Goal: Task Accomplishment & Management: Complete application form

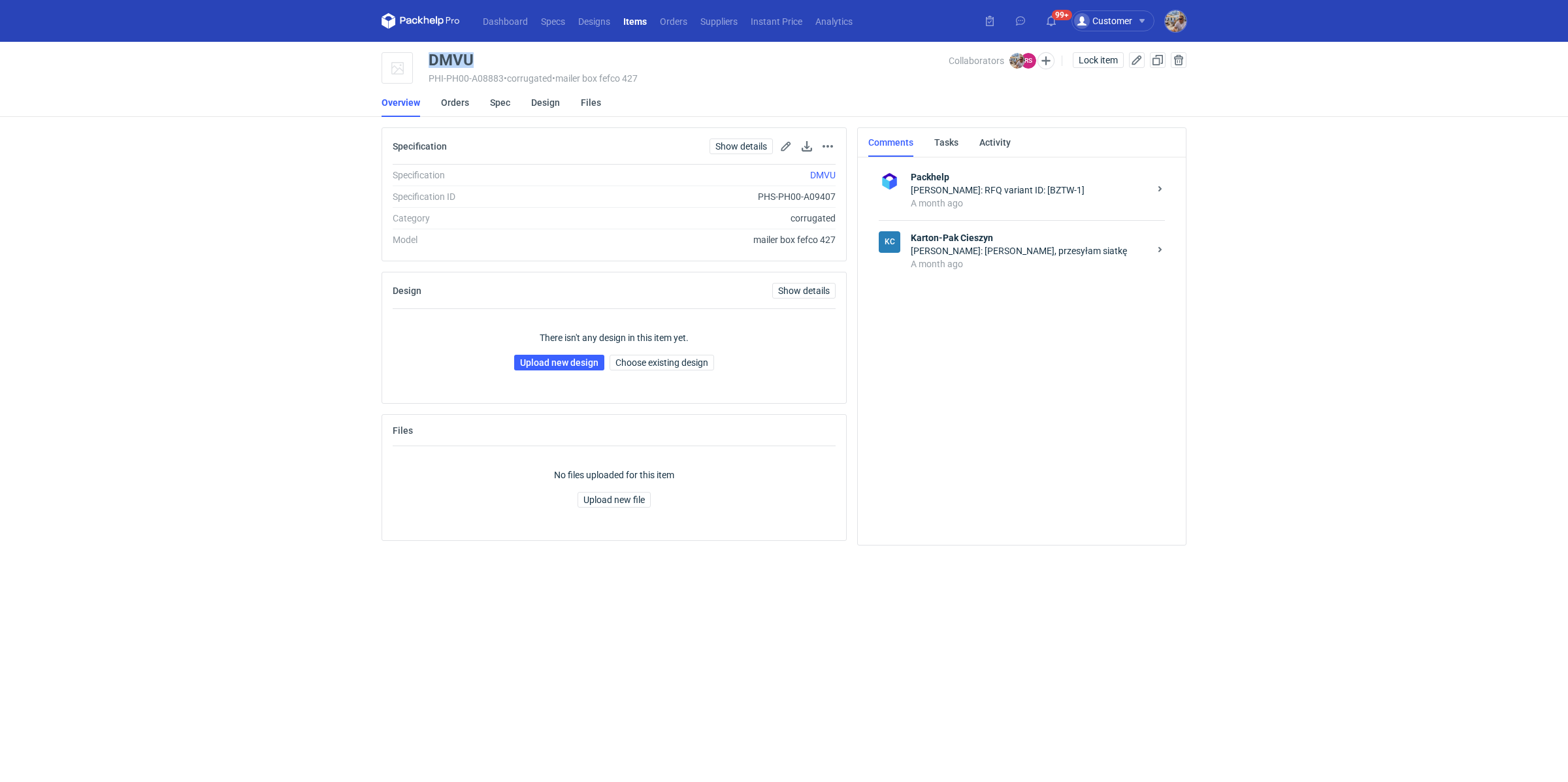
drag, startPoint x: 469, startPoint y: 55, endPoint x: 430, endPoint y: 55, distance: 39.0
click at [430, 55] on div "DMVU" at bounding box center [450, 60] width 45 height 16
copy div "DMVU"
click at [573, 364] on link "Upload new design" at bounding box center [559, 363] width 90 height 16
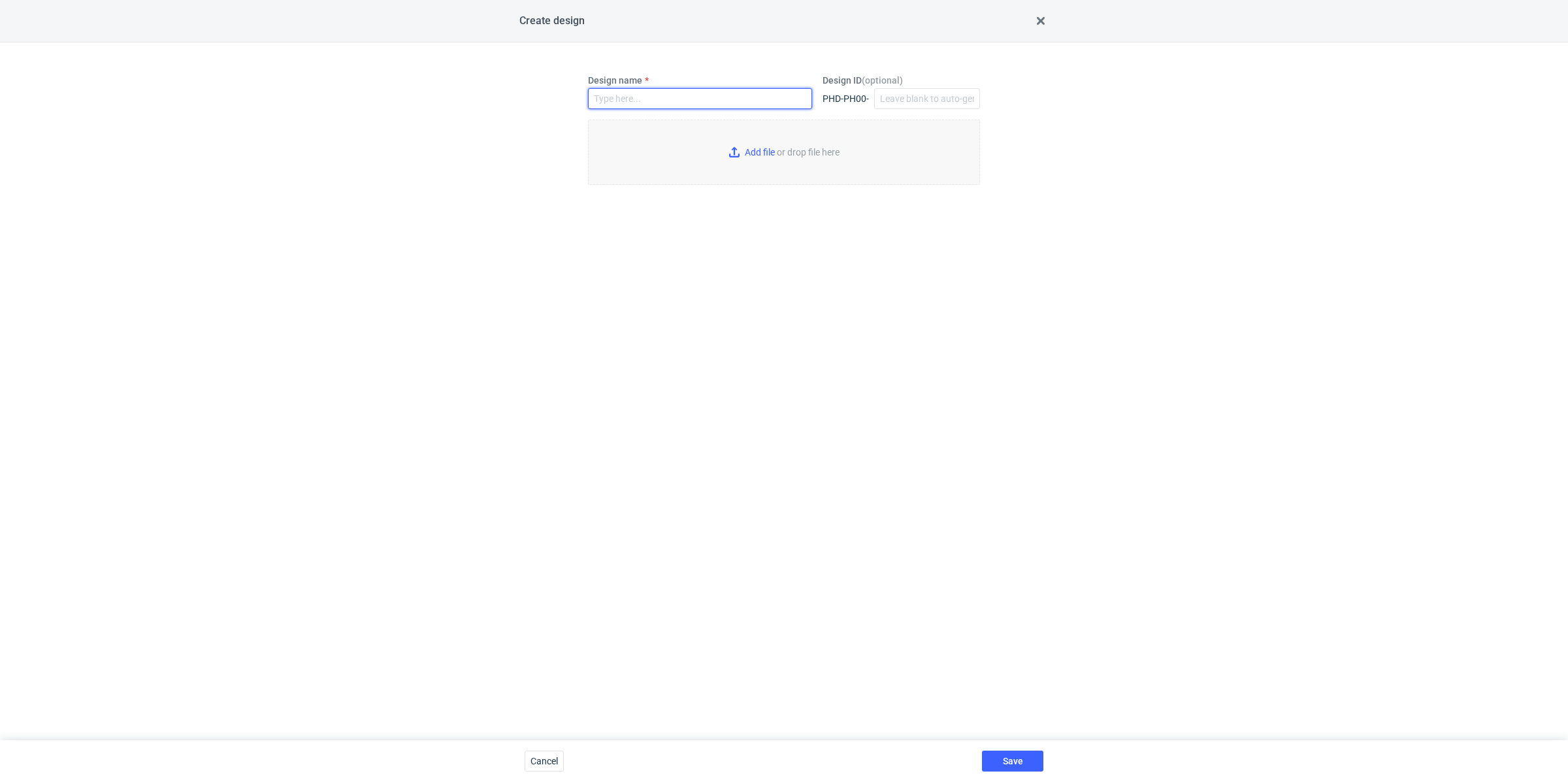
click at [641, 101] on input "Design name" at bounding box center [700, 99] width 224 height 21
paste input "DMVU"
type input "DMVU"
click at [754, 154] on input "Add file or drop file here" at bounding box center [783, 152] width 392 height 65
type input "C:\fakepath\custom__DMVU__d0__oR966331997__outside.pdf"
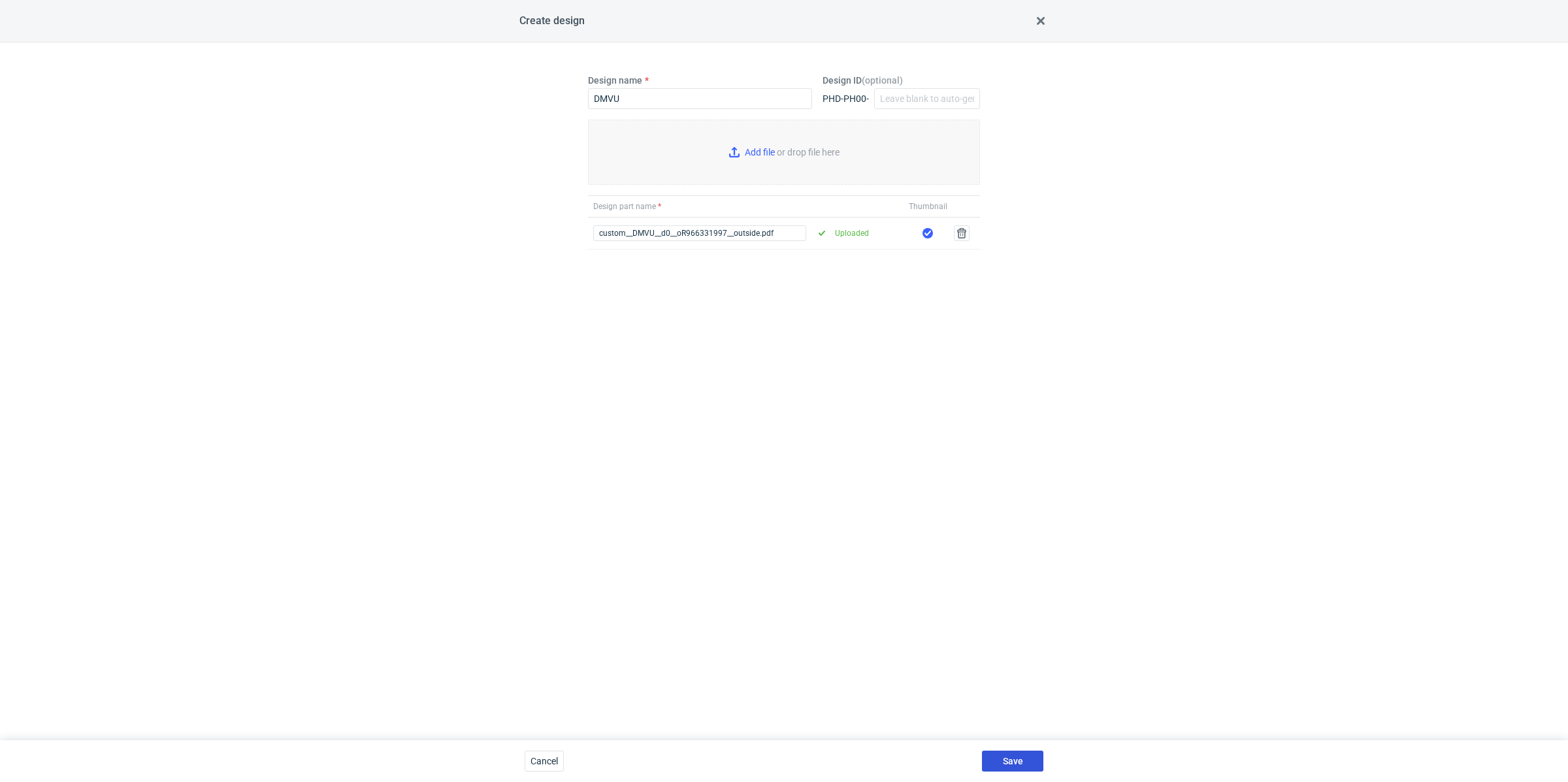
click at [1021, 755] on button "Save" at bounding box center [1013, 761] width 62 height 21
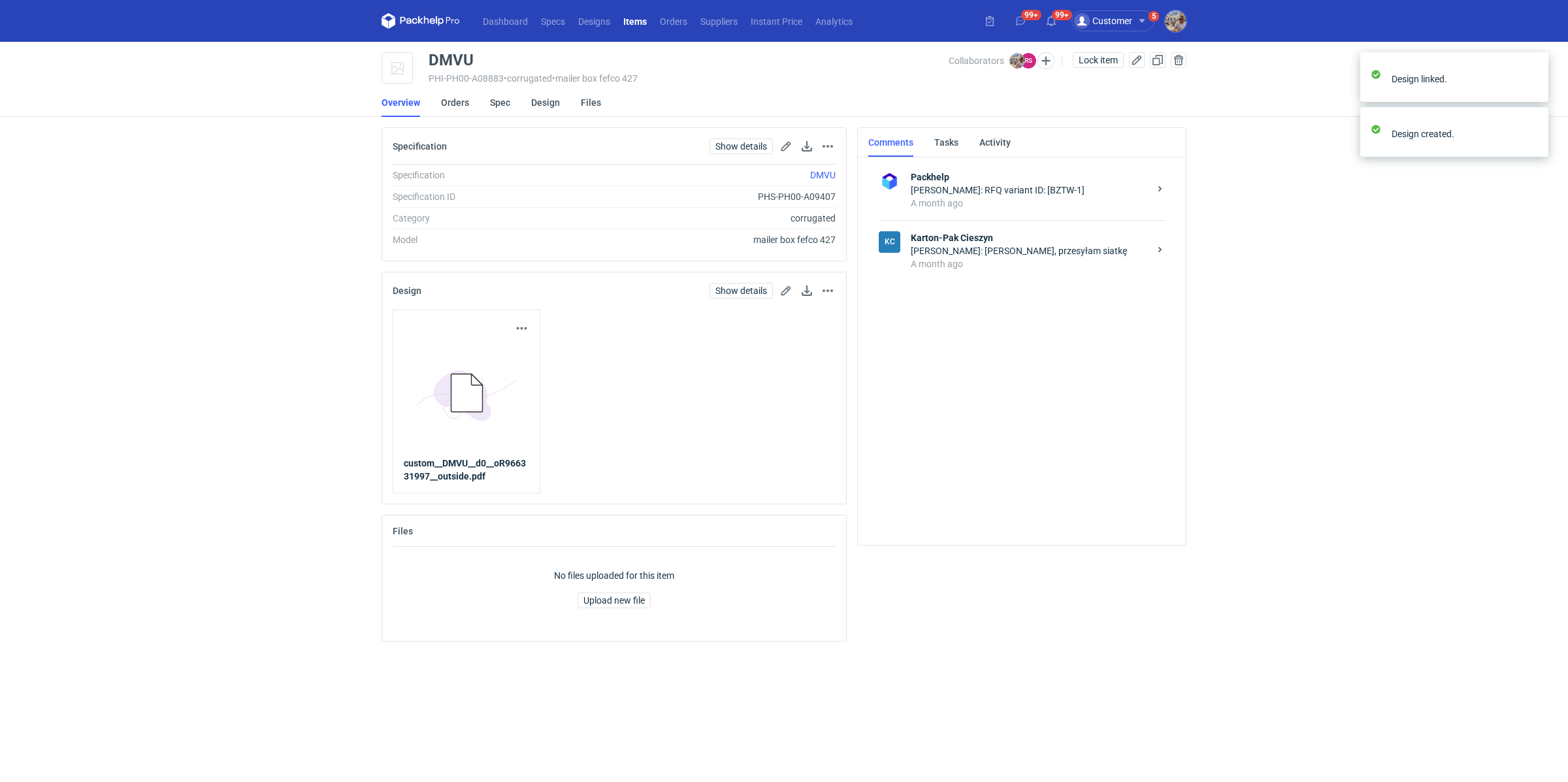
click at [1032, 276] on div "KC Karton-Pak Cieszyn Rafał Stani: Panie Michale, przesyłam siatkę A month ago" at bounding box center [1021, 250] width 286 height 61
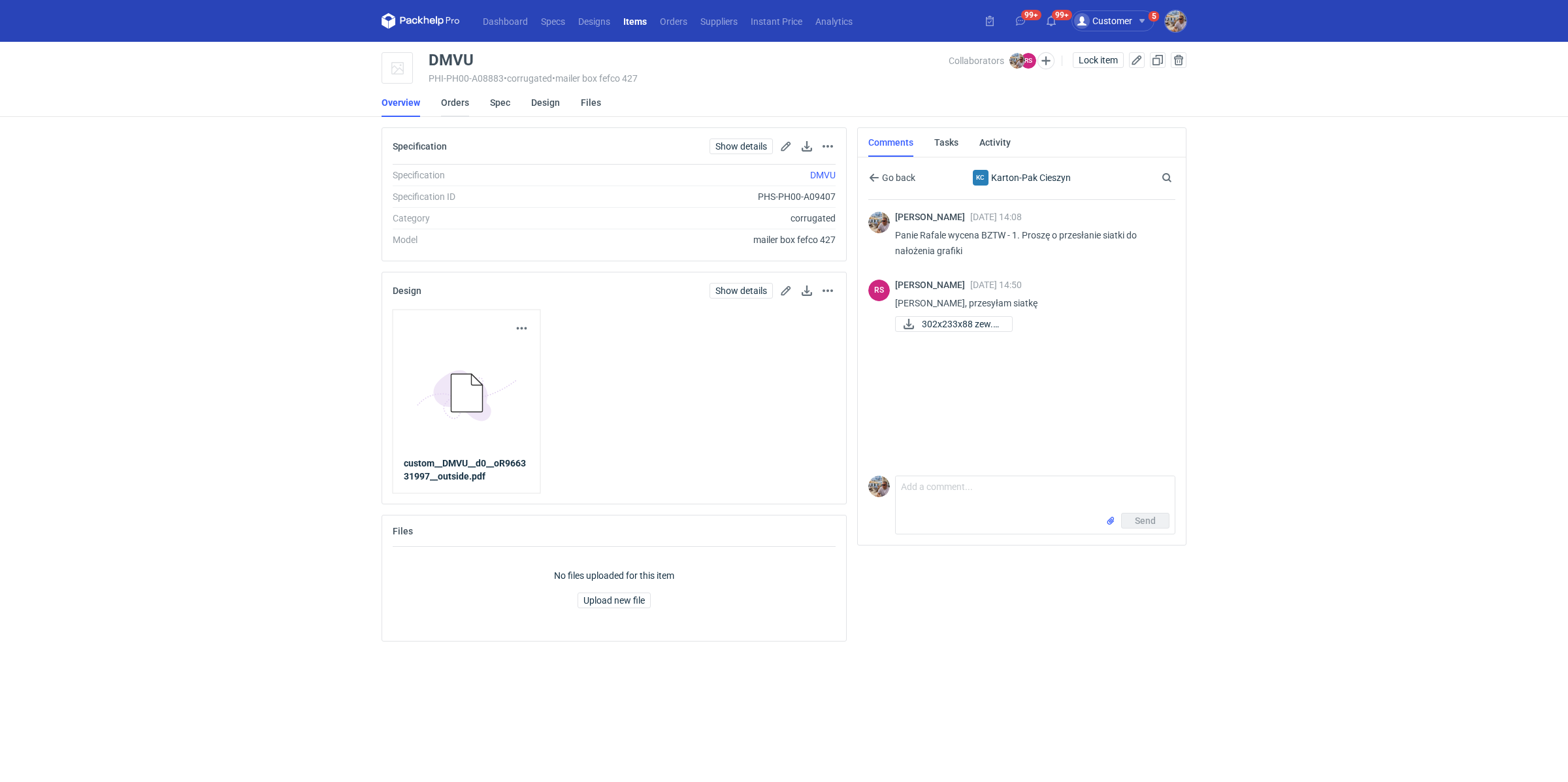
click at [467, 110] on link "Orders" at bounding box center [455, 103] width 28 height 28
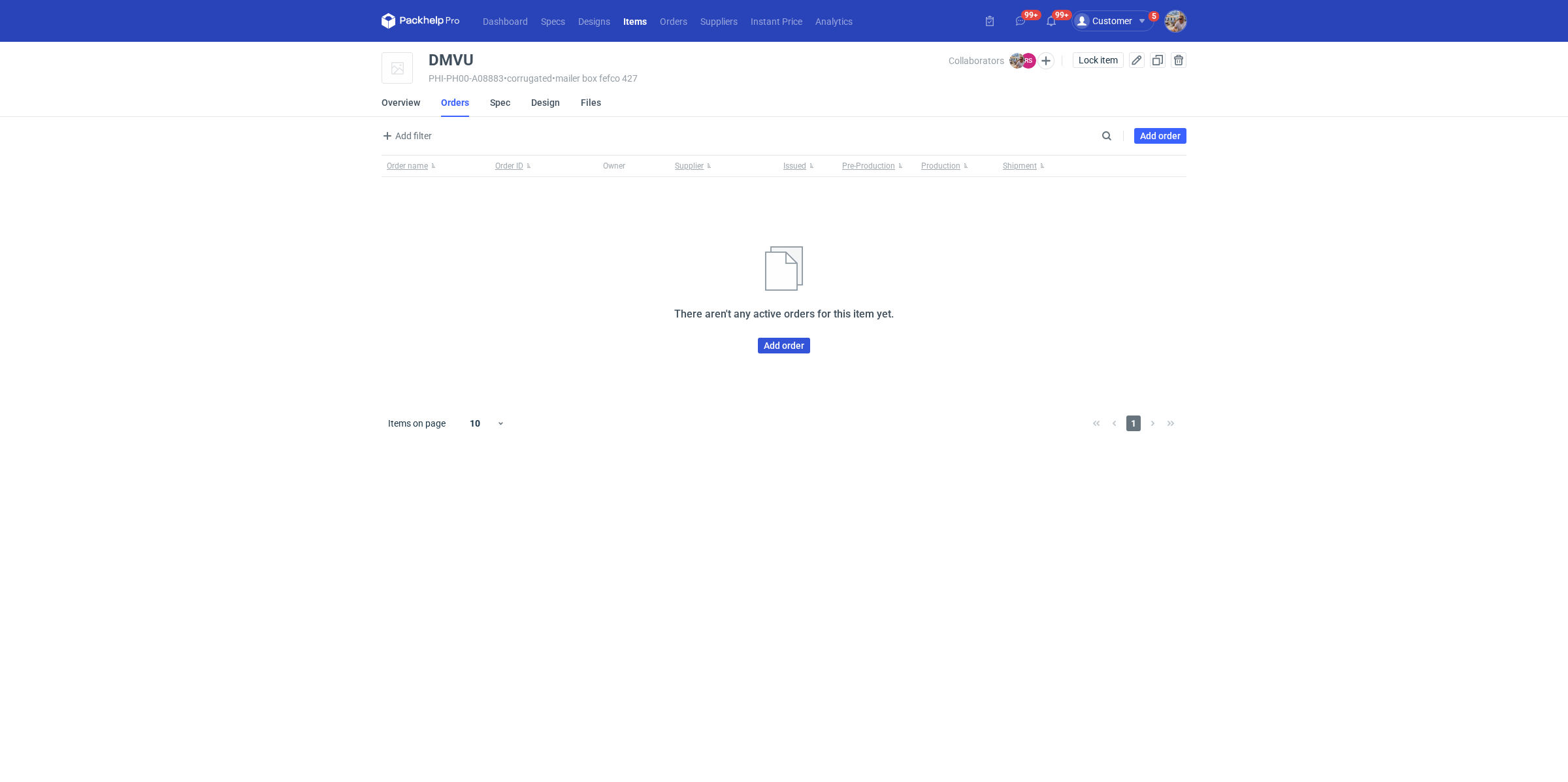
click at [790, 343] on link "Add order" at bounding box center [784, 346] width 52 height 16
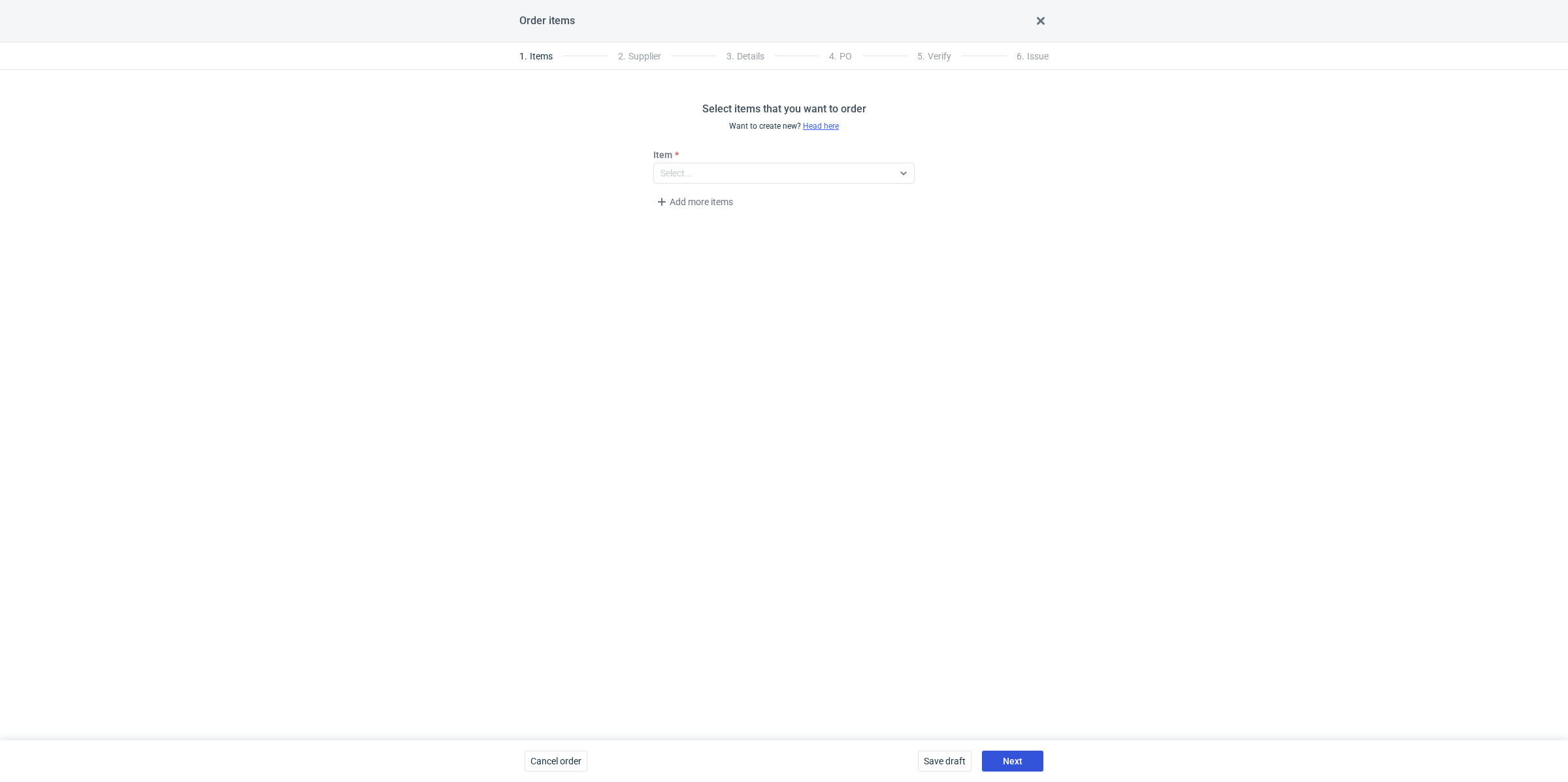
click at [1008, 758] on span "Next" at bounding box center [1012, 761] width 20 height 9
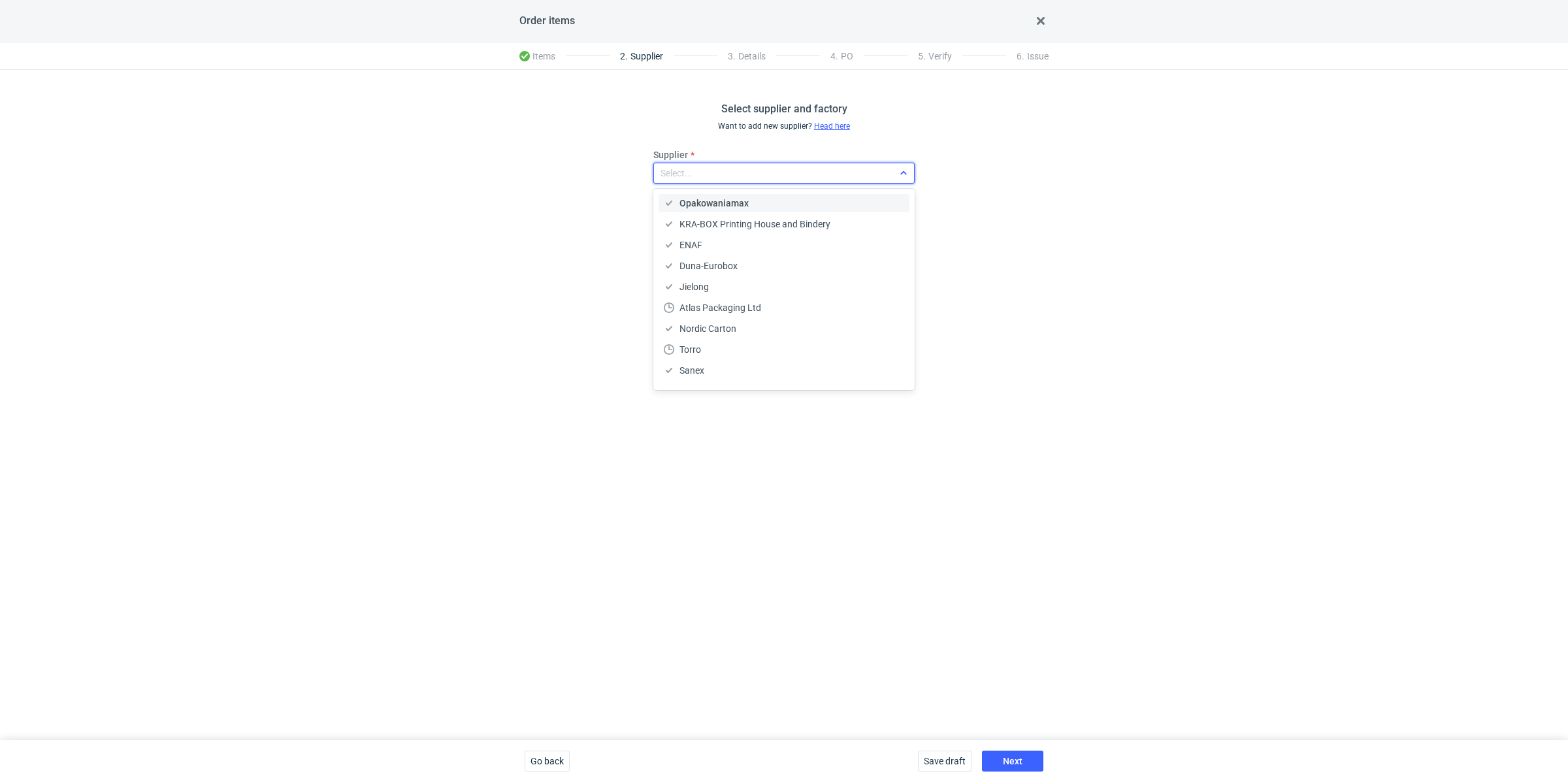
click at [722, 173] on div "Select..." at bounding box center [773, 173] width 239 height 18
type input "karton"
click at [755, 198] on span "Karton-Pak Cieszyn" at bounding box center [720, 203] width 82 height 13
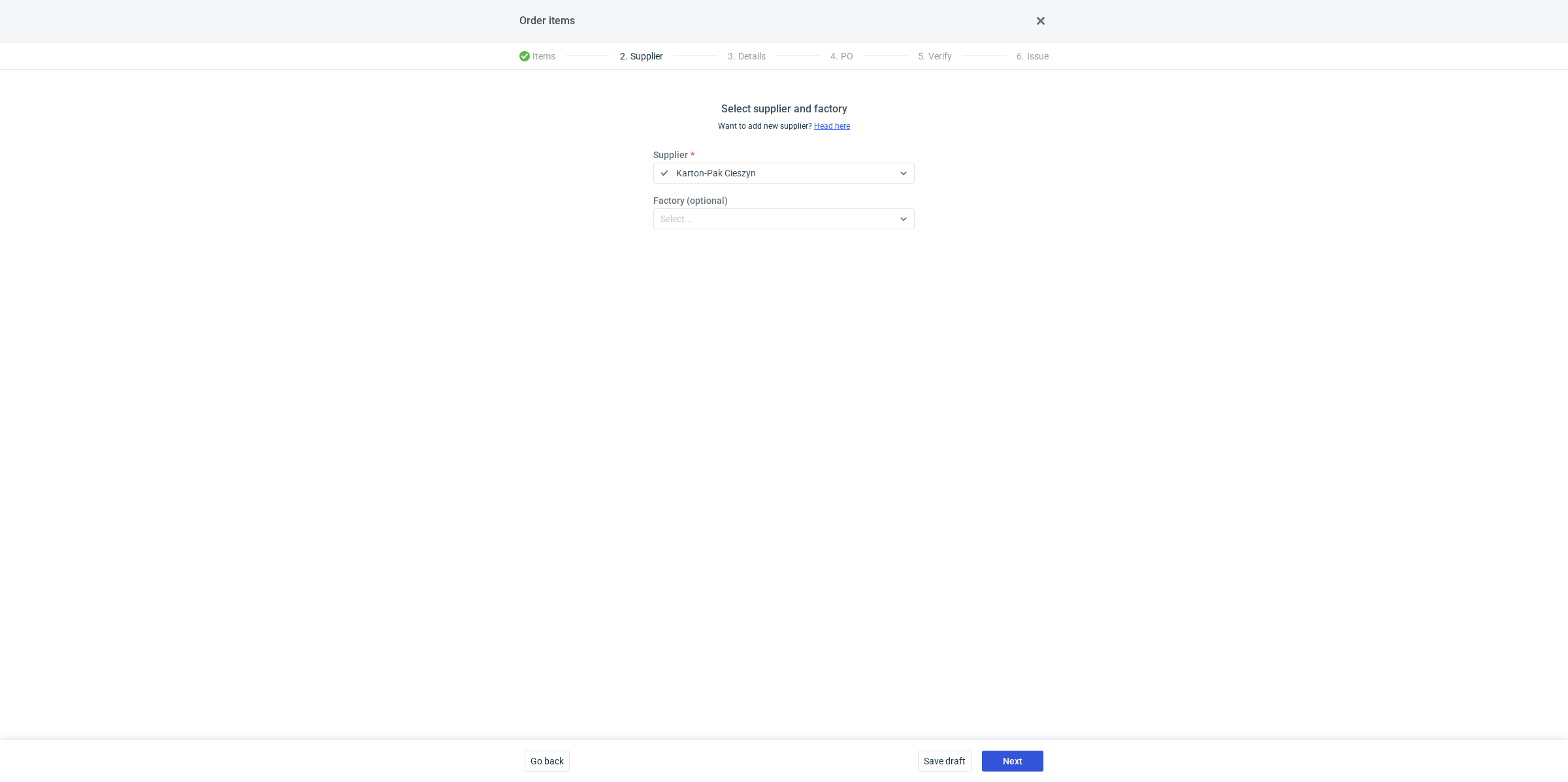
click at [1004, 757] on span "Next" at bounding box center [1012, 761] width 20 height 9
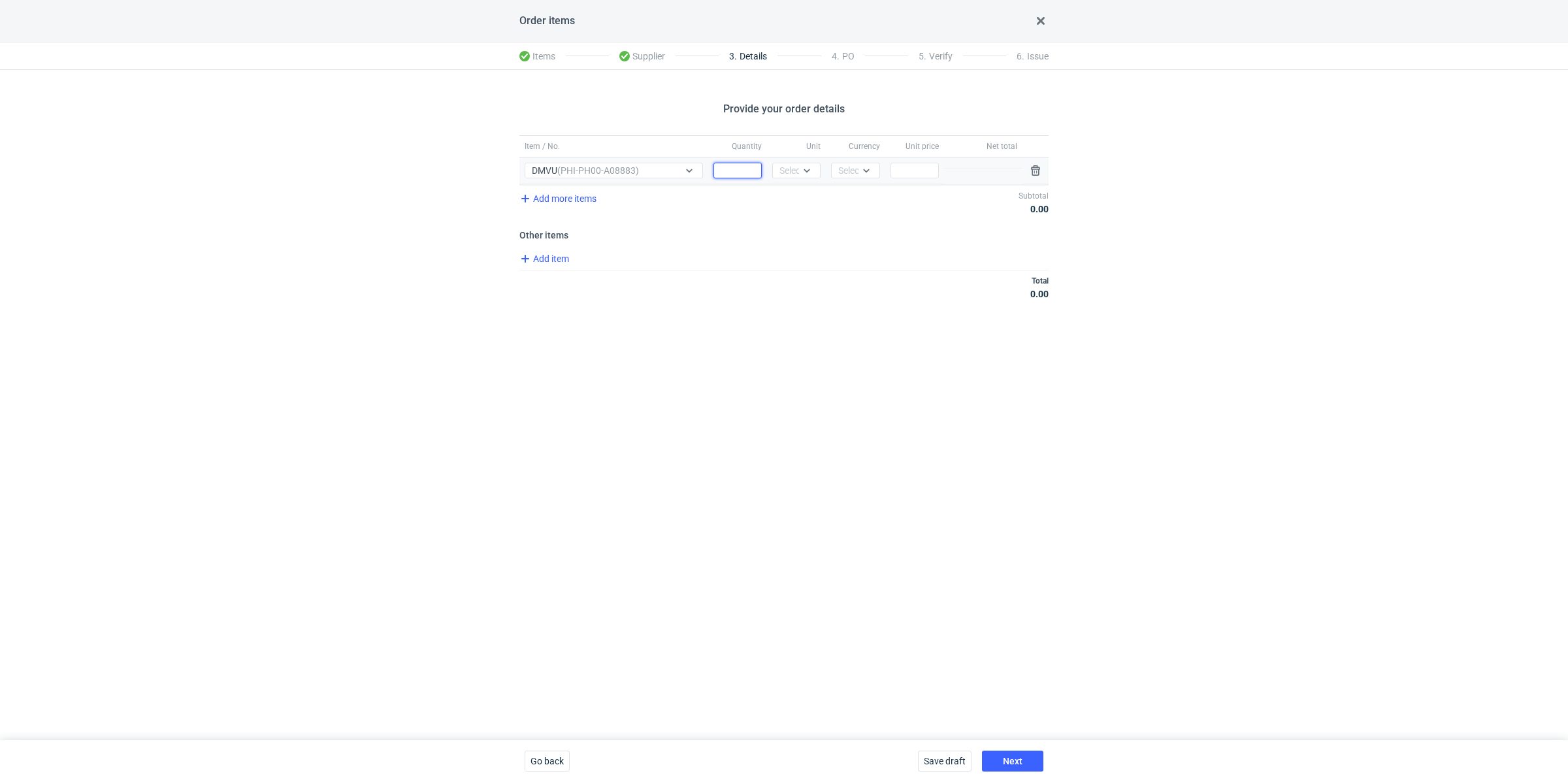
click at [737, 170] on input "Quantity" at bounding box center [737, 170] width 48 height 16
paste input "5000"
type input "5000"
click at [797, 173] on div "Select..." at bounding box center [795, 170] width 32 height 13
click at [797, 193] on span "pcs" at bounding box center [790, 197] width 14 height 13
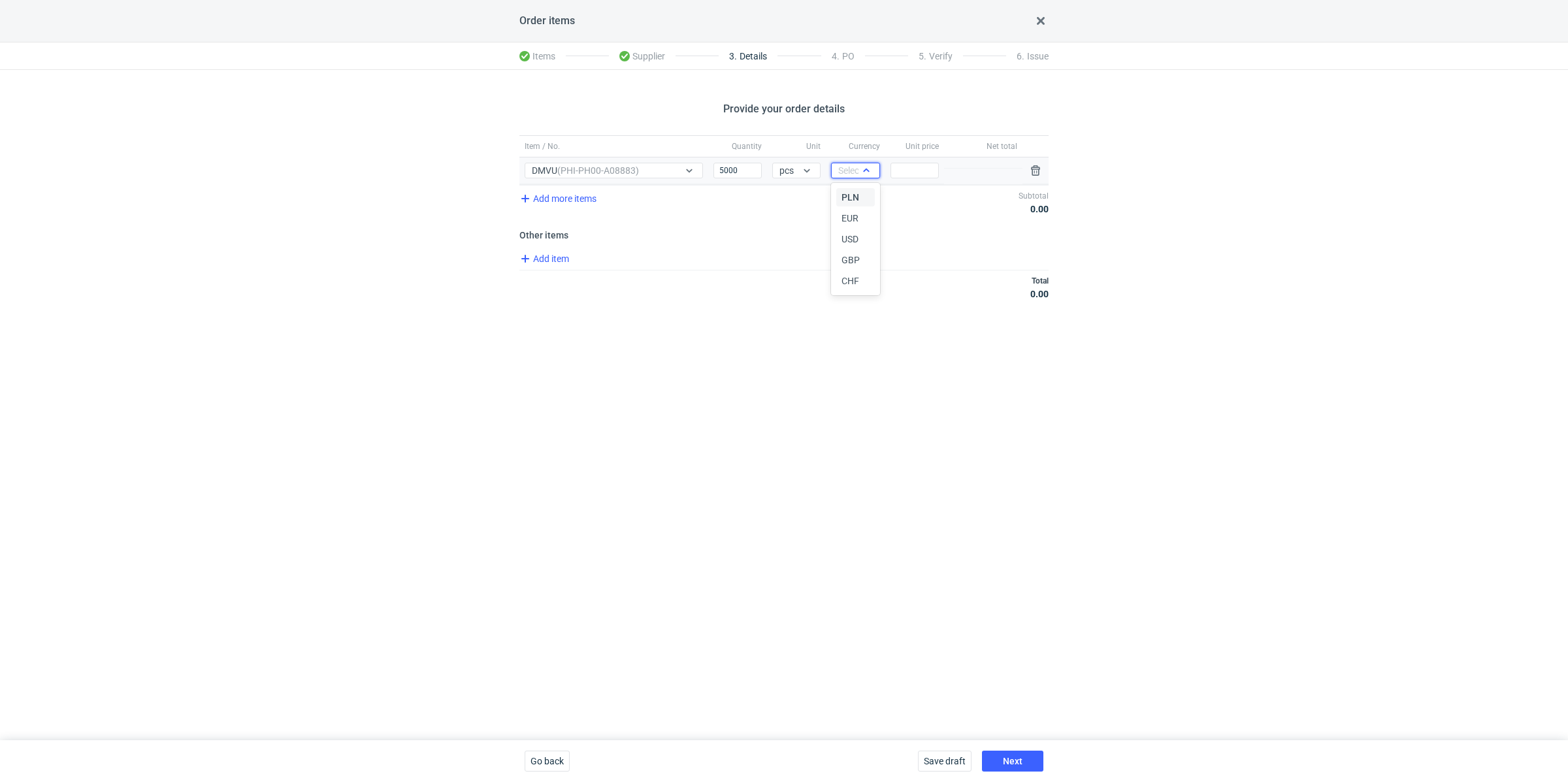
click at [835, 173] on div "Select..." at bounding box center [844, 170] width 26 height 13
click at [838, 193] on div "PLN" at bounding box center [855, 197] width 38 height 18
click at [928, 171] on input "Price" at bounding box center [914, 170] width 48 height 16
paste input "1.91"
type input "1.91"
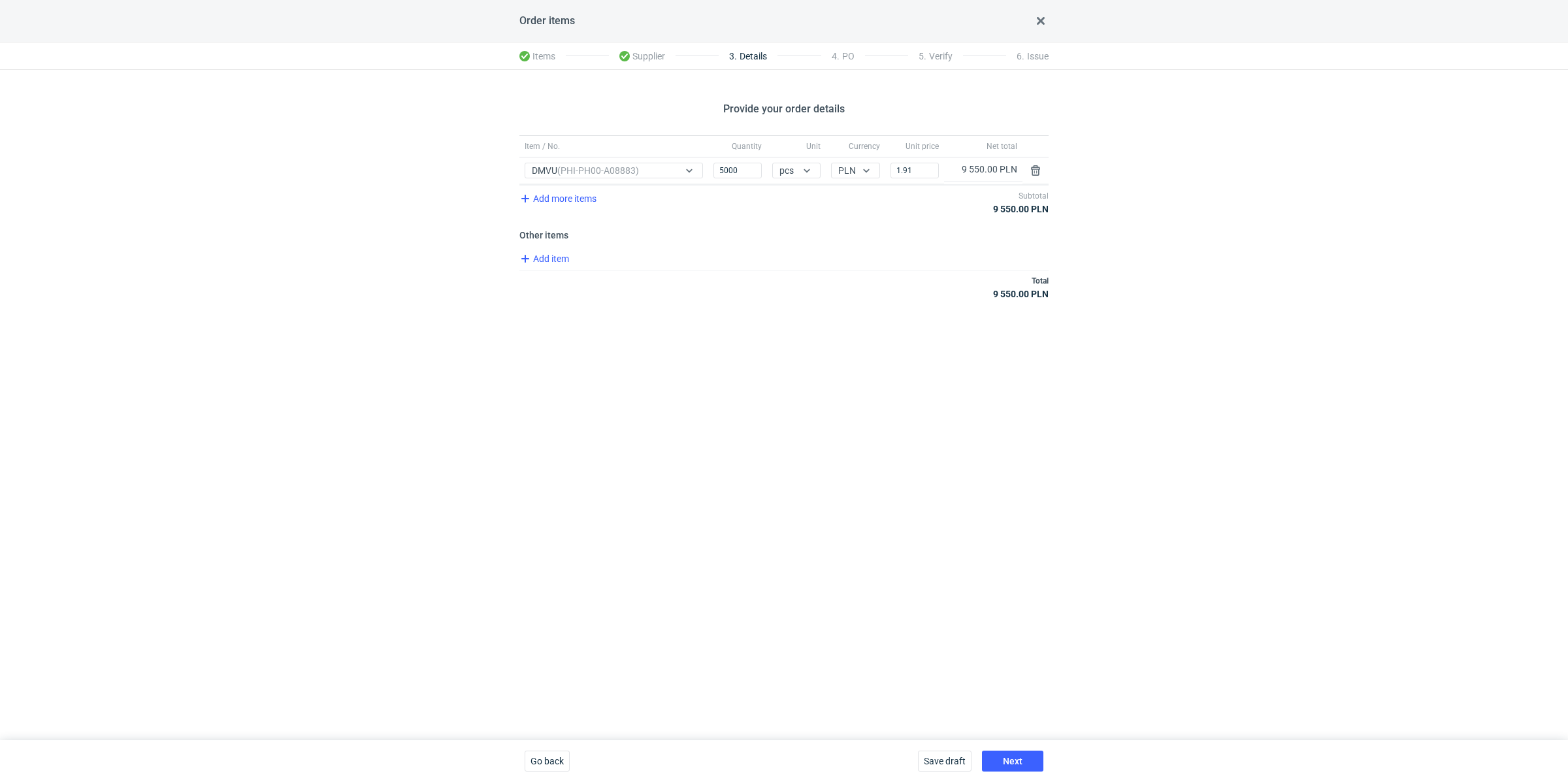
click at [894, 279] on div "Total 9 550.00 PLN" at bounding box center [783, 287] width 529 height 35
click at [1010, 750] on div "Save draft Next" at bounding box center [980, 761] width 136 height 42
click at [995, 776] on div "Save draft Next" at bounding box center [980, 761] width 136 height 42
click at [991, 770] on button "Next" at bounding box center [1013, 761] width 62 height 21
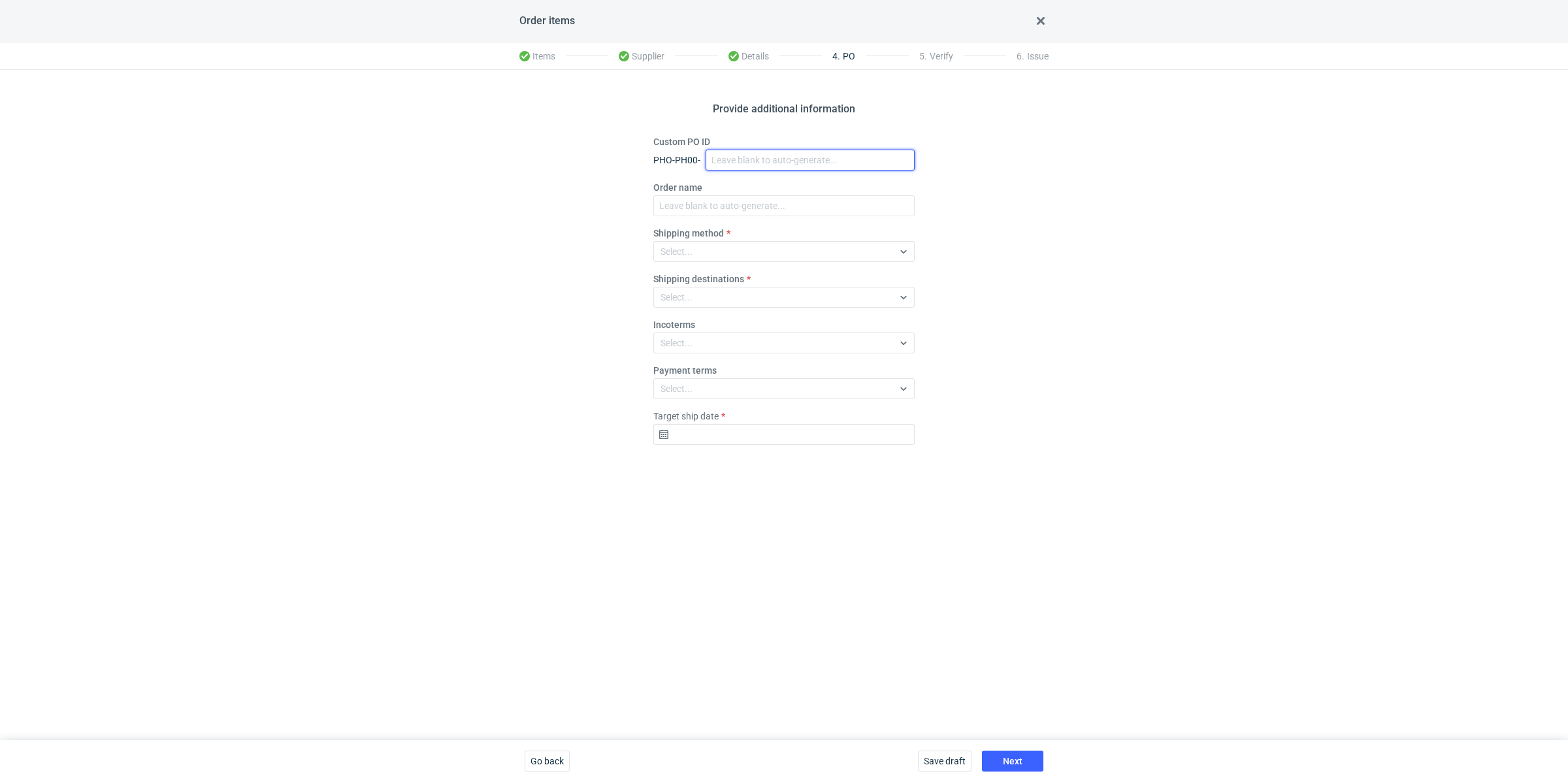
click at [717, 167] on input "Custom PO ID" at bounding box center [810, 160] width 209 height 21
paste input "R966331997"
paste input "DMVU"
drag, startPoint x: 804, startPoint y: 162, endPoint x: 704, endPoint y: 144, distance: 101.6
click at [704, 144] on div "Custom PO ID PHO-PH00- R966331997_DMVU" at bounding box center [783, 152] width 261 height 36
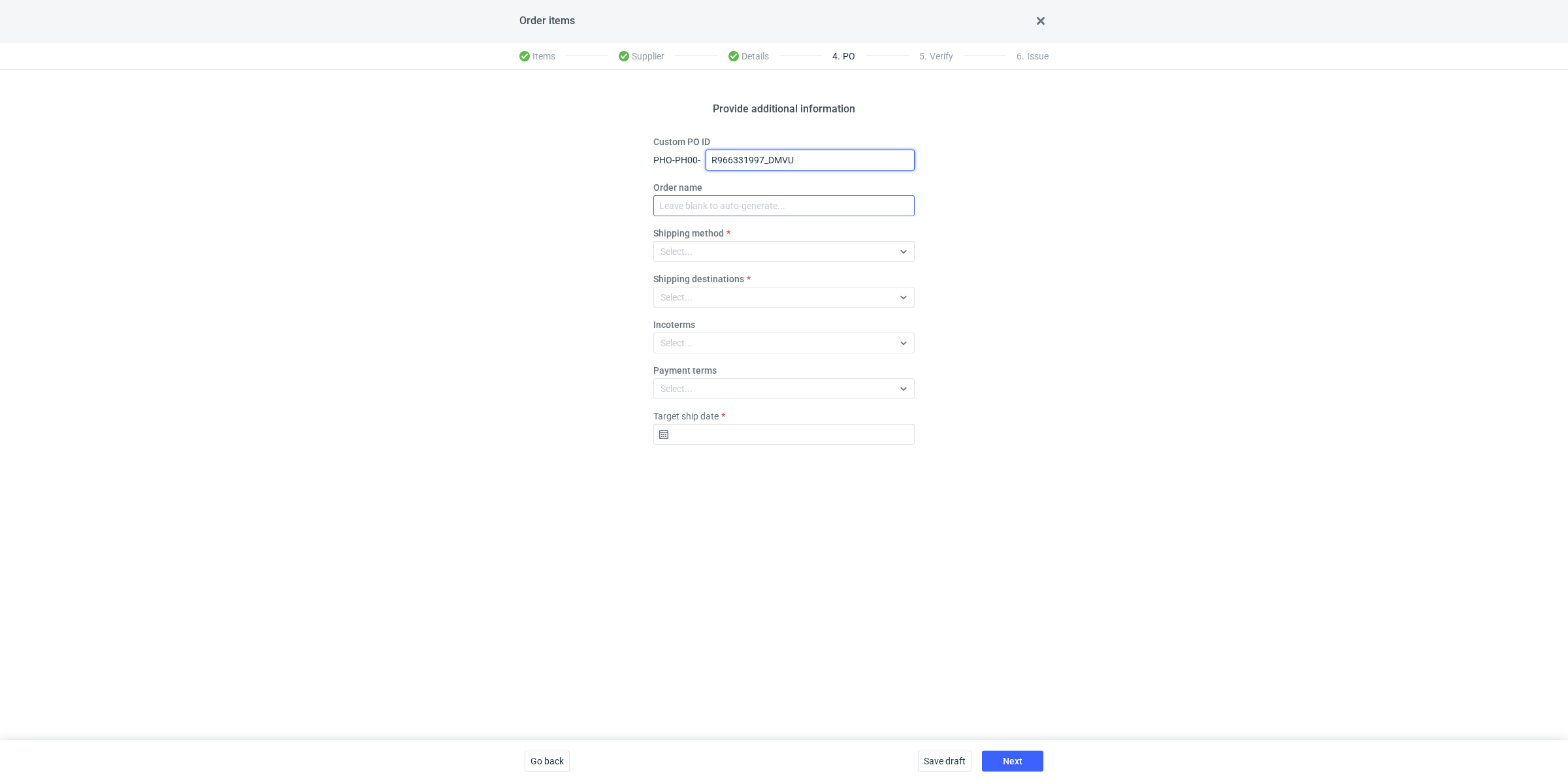
type input "R966331997_DMVU"
click at [704, 201] on input "Order name" at bounding box center [783, 206] width 261 height 21
paste input "R966331997_DMVU"
type input "R966331997_DMVU"
click at [693, 248] on div "Select..." at bounding box center [773, 251] width 239 height 18
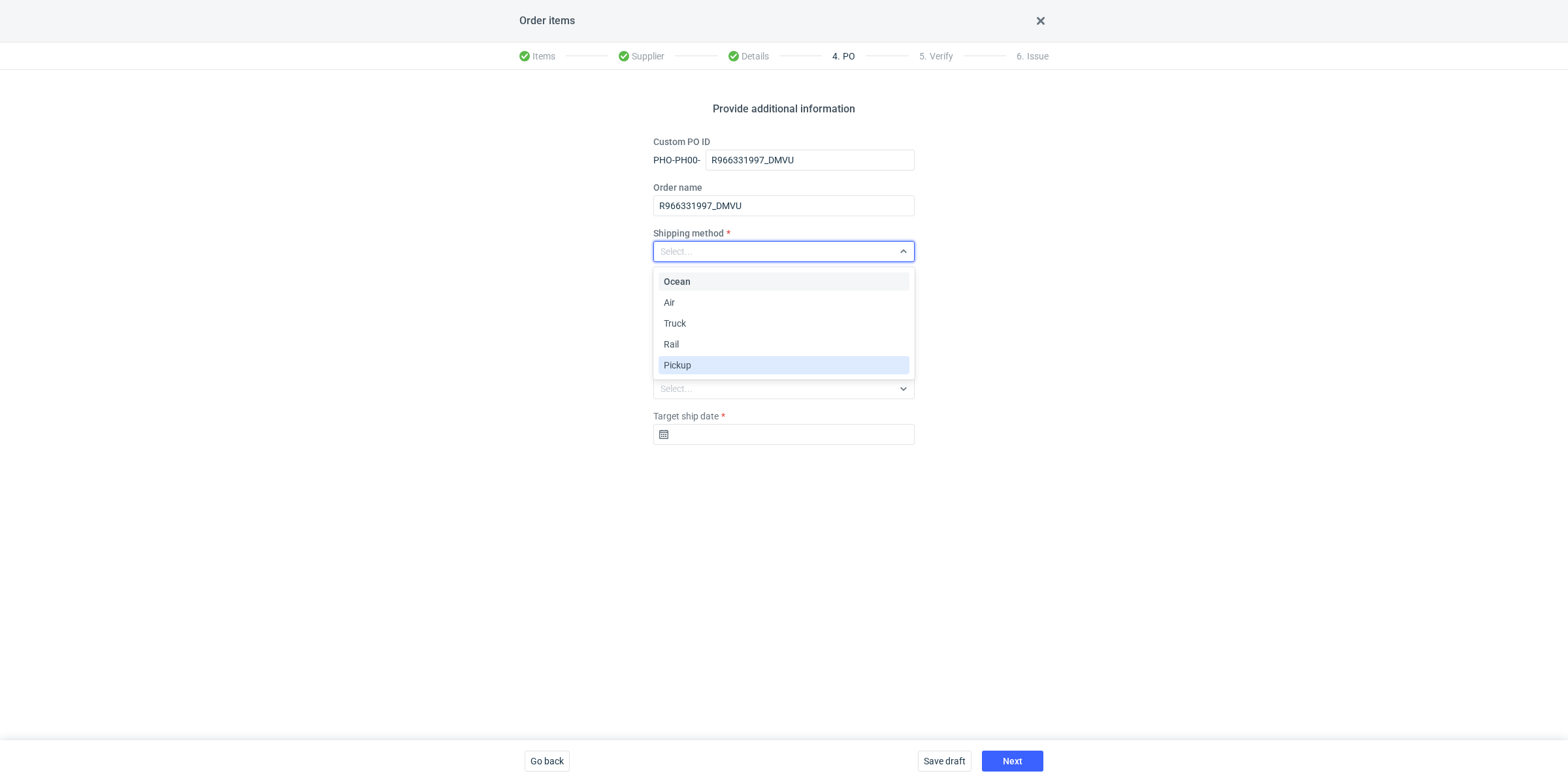
click at [694, 367] on div "Pickup" at bounding box center [784, 365] width 241 height 13
click at [715, 438] on input "Target ship date" at bounding box center [783, 435] width 261 height 21
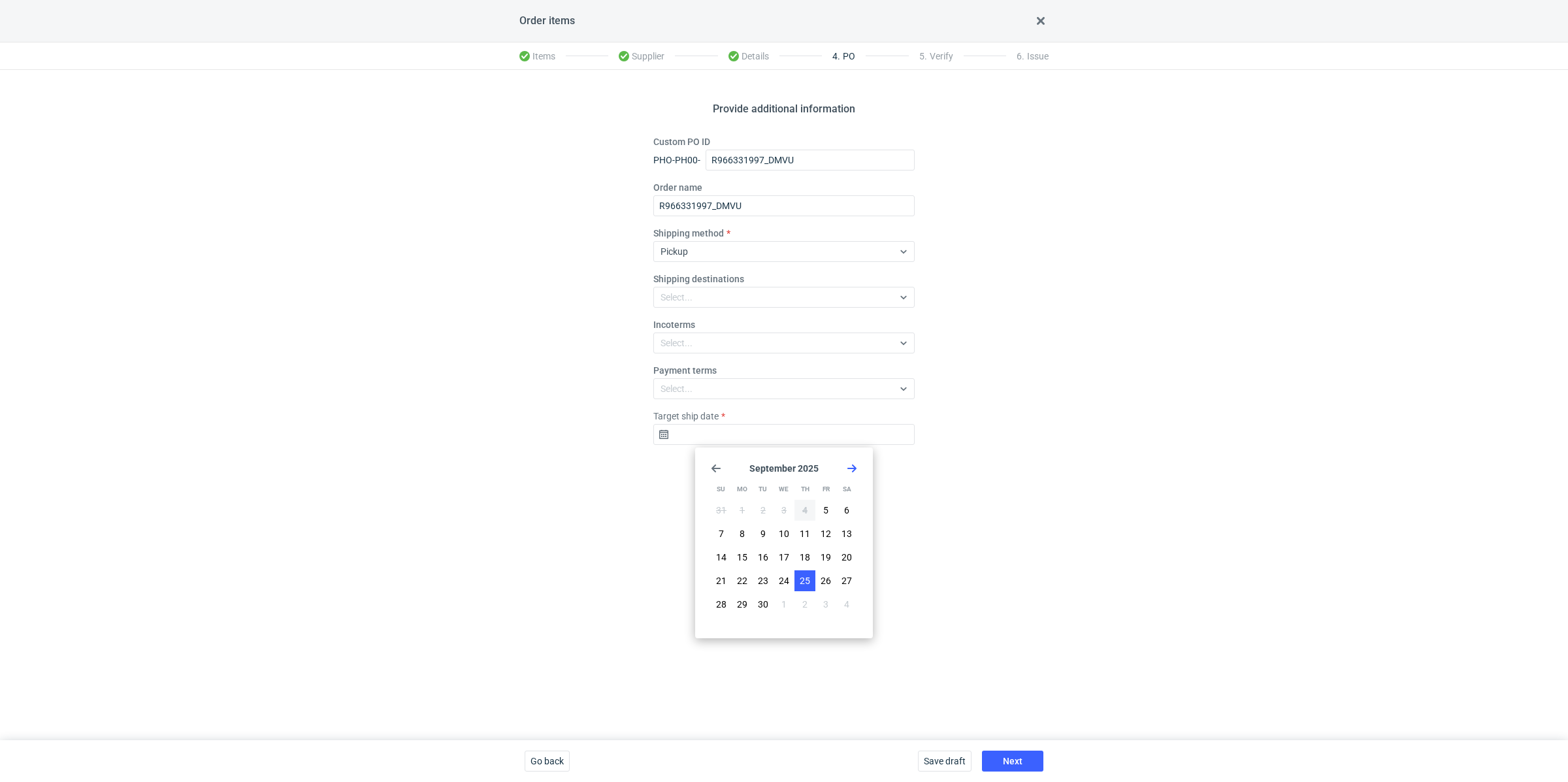
click at [806, 577] on span "25" at bounding box center [805, 581] width 10 height 13
type input "[DATE]"
click at [1002, 753] on button "Next" at bounding box center [1013, 761] width 62 height 21
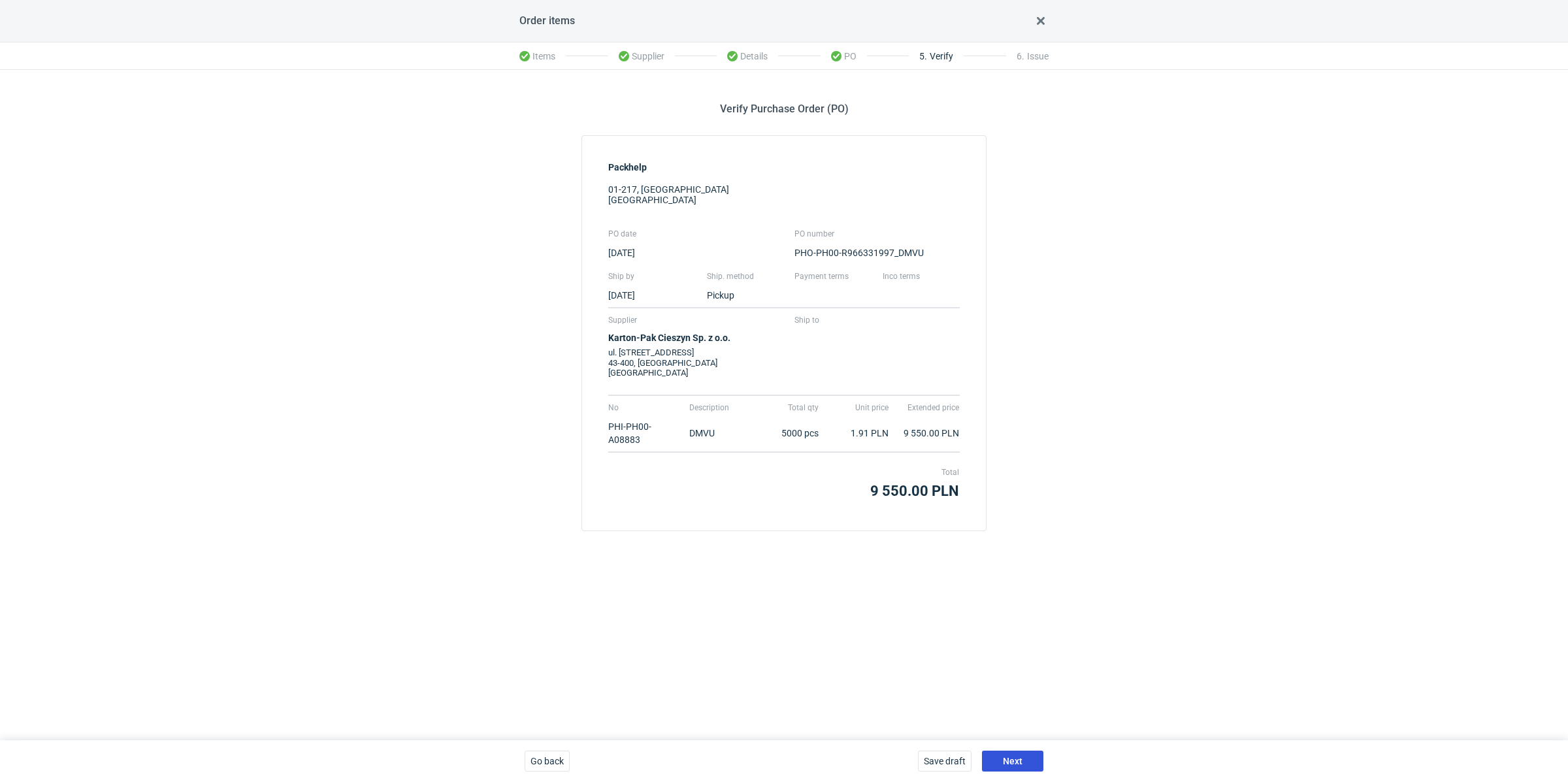
click at [1003, 755] on button "Next" at bounding box center [1013, 761] width 62 height 21
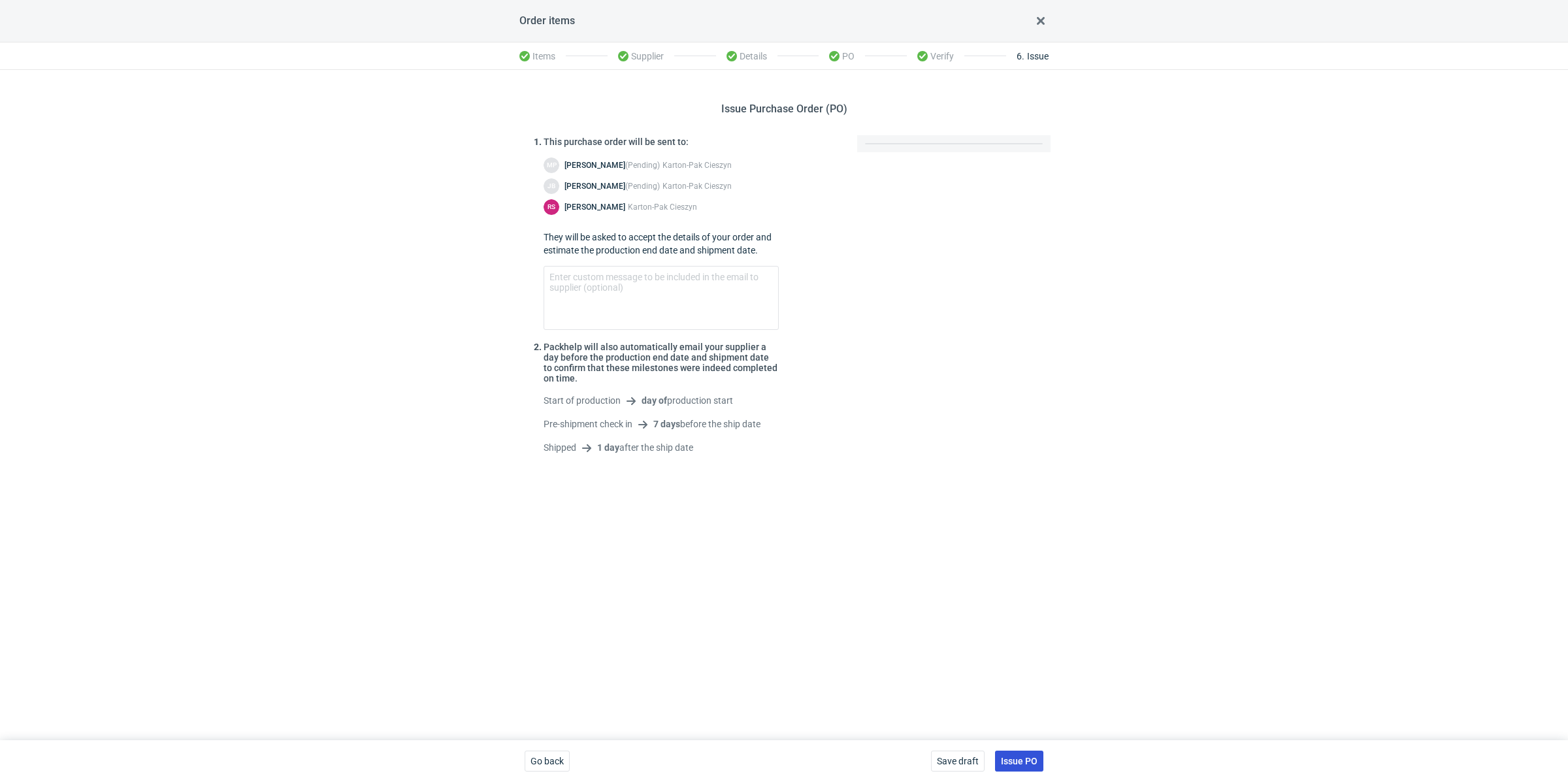
click at [1022, 758] on span "Issue PO" at bounding box center [1019, 761] width 36 height 9
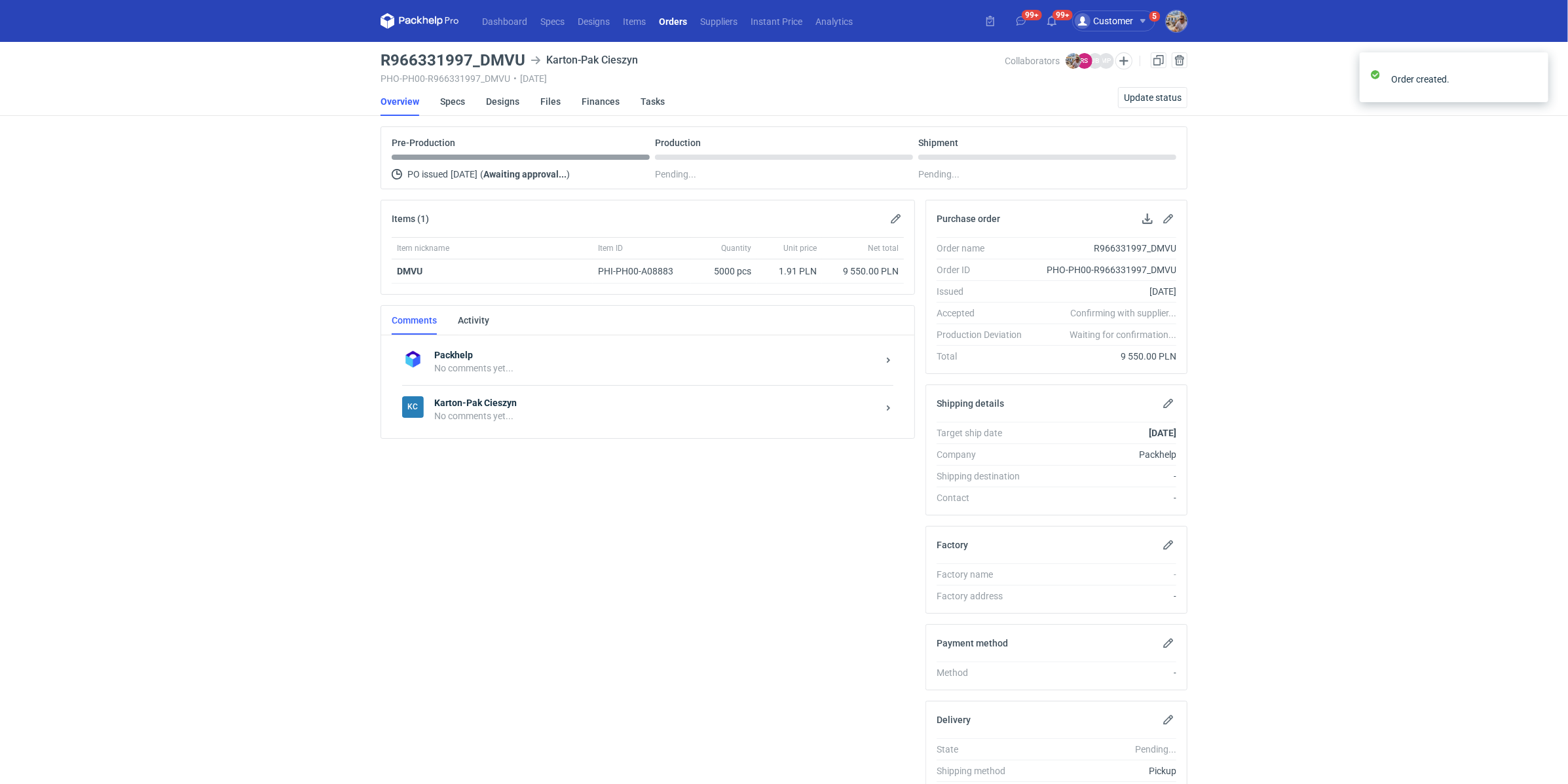
click at [478, 421] on div "KC Karton-Pak Cieszyn No comments yet..." at bounding box center [648, 409] width 491 height 47
click at [467, 524] on textarea "Comment message" at bounding box center [661, 533] width 484 height 36
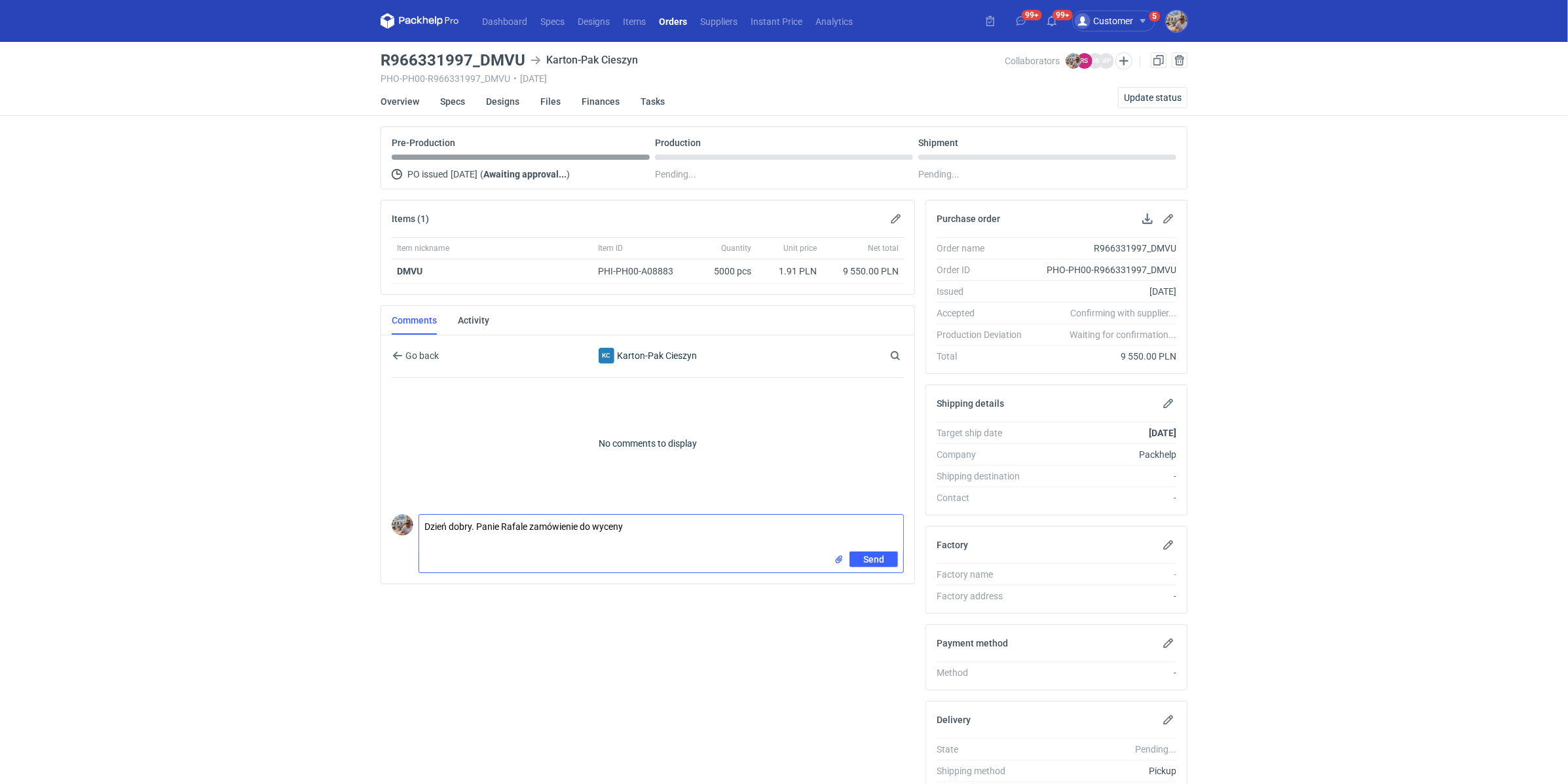
paste textarea "BZTW - 1"
type textarea "Dzień dobry. Panie Rafale zamówienie do wyceny BZTW - 1"
click at [882, 555] on span "Send" at bounding box center [874, 560] width 21 height 9
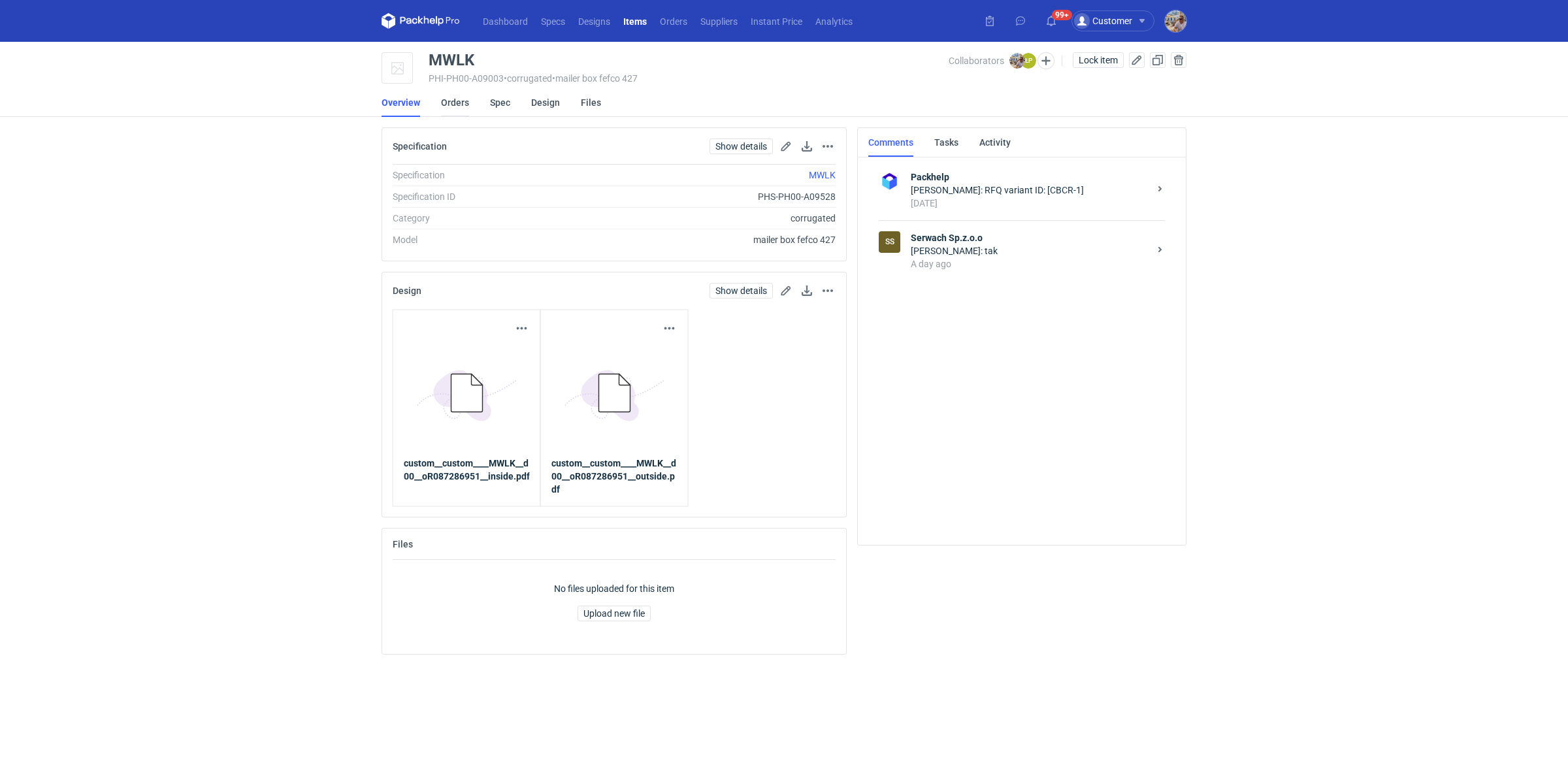
click at [454, 99] on link "Orders" at bounding box center [455, 103] width 28 height 28
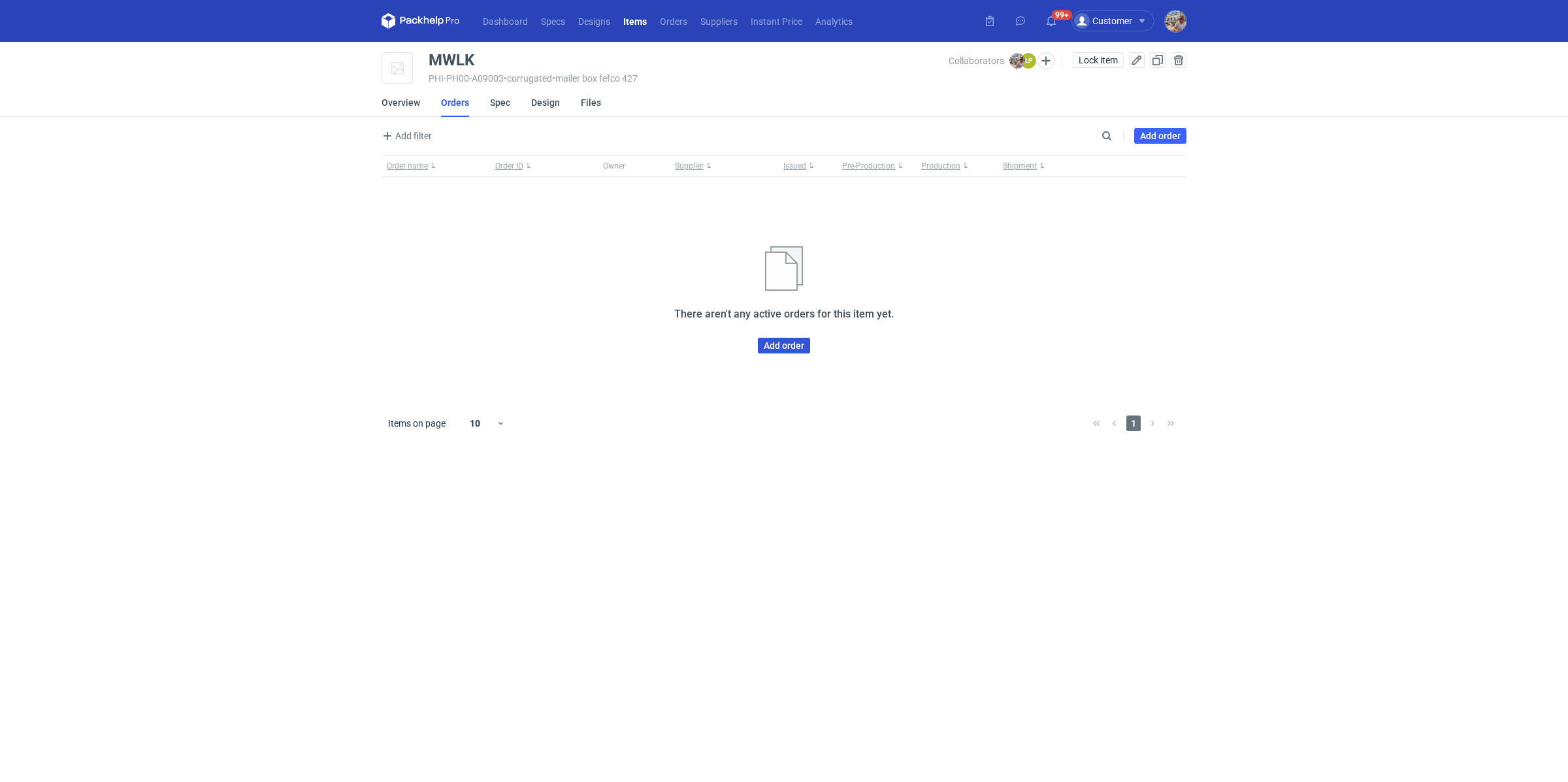
click at [786, 346] on link "Add order" at bounding box center [784, 346] width 52 height 16
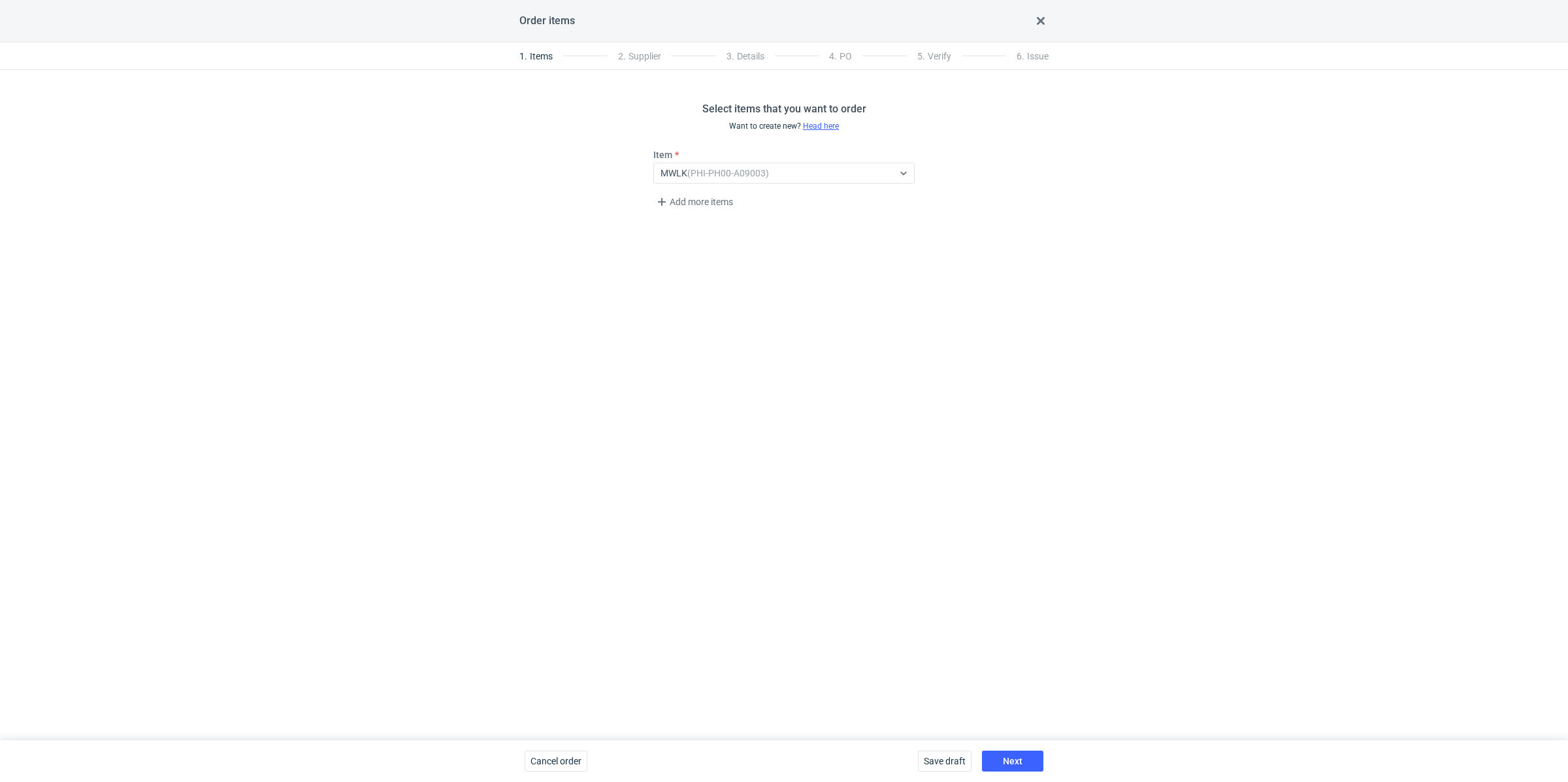
click at [1025, 750] on div "Save draft Next" at bounding box center [980, 761] width 136 height 42
click at [1020, 755] on button "Next" at bounding box center [1013, 761] width 62 height 21
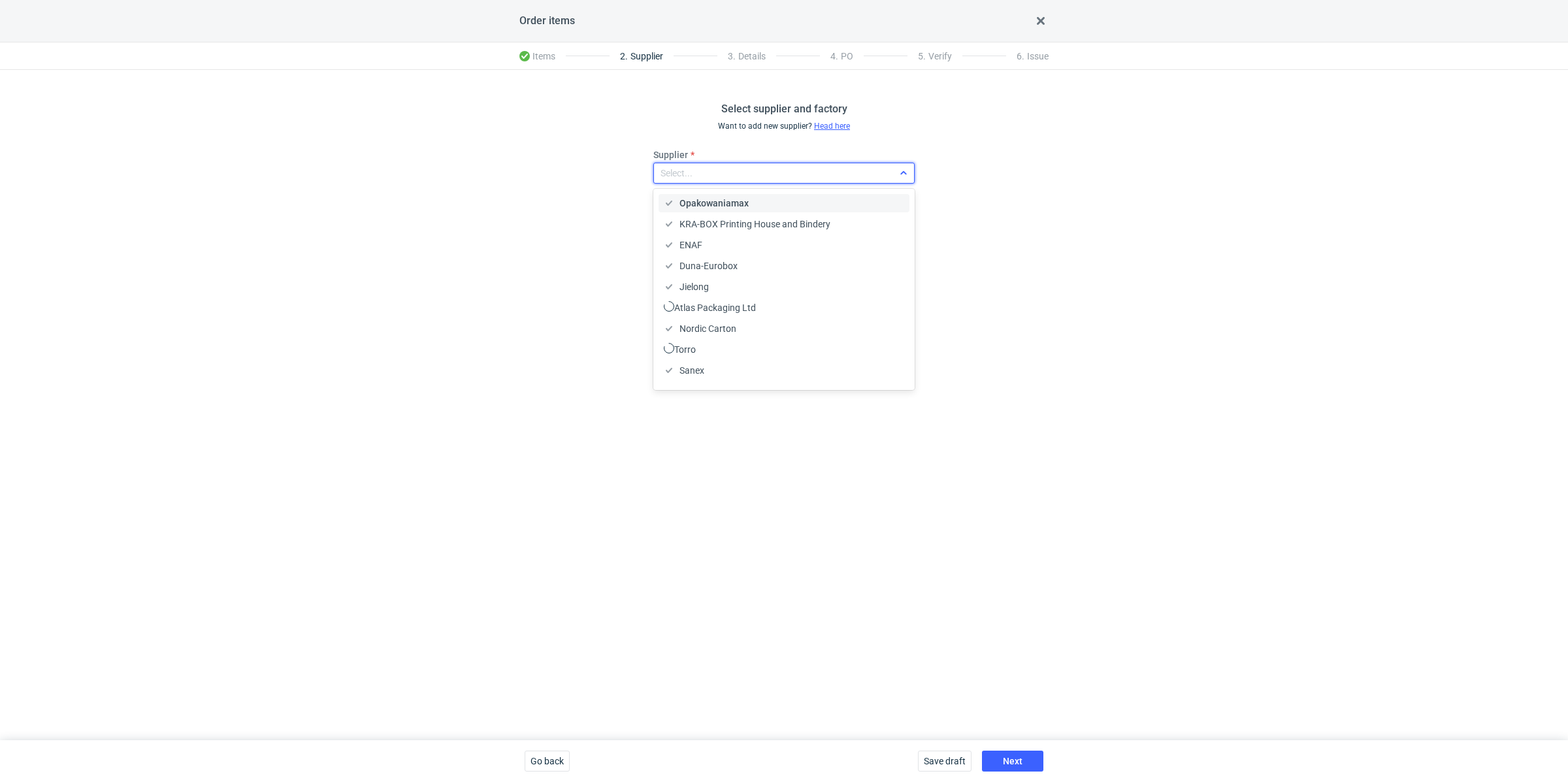
click at [660, 175] on div "Select..." at bounding box center [676, 173] width 32 height 13
type input "serwa"
click at [710, 208] on span "Serwach Sp.z.o.o" at bounding box center [714, 203] width 70 height 13
click at [1016, 759] on span "Next" at bounding box center [1012, 761] width 20 height 9
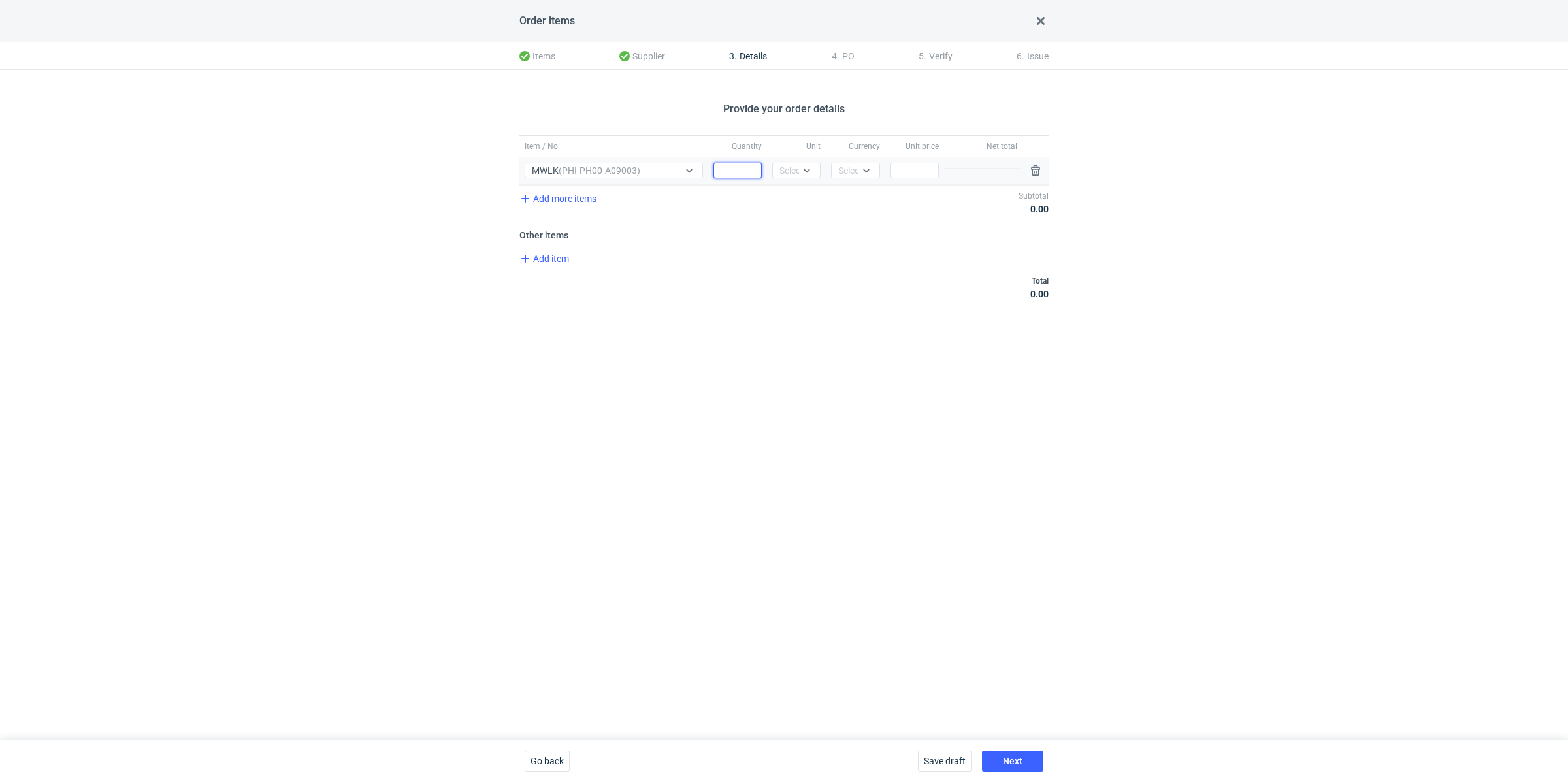
click at [725, 164] on input "Quantity" at bounding box center [737, 170] width 48 height 16
paste input "5000"
type input "5000"
click at [805, 170] on icon at bounding box center [807, 171] width 6 height 3
click at [808, 185] on div "pcs kg m³ pgs" at bounding box center [797, 228] width 40 height 86
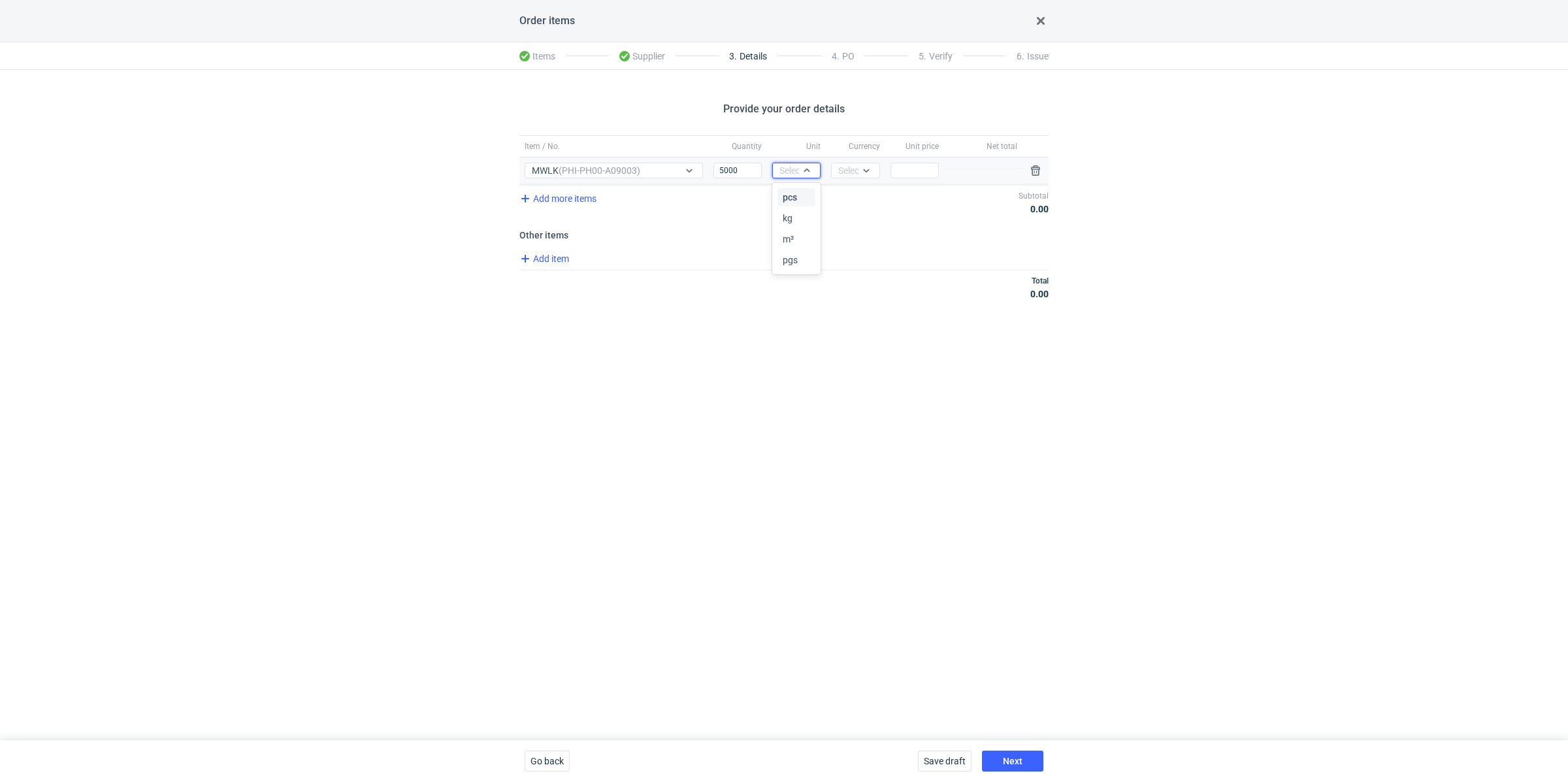
click at [807, 191] on div "pcs" at bounding box center [796, 197] width 28 height 13
click at [848, 167] on div "Select..." at bounding box center [854, 170] width 32 height 13
click at [853, 198] on span "PLN" at bounding box center [850, 197] width 17 height 13
click at [911, 177] on input "Price" at bounding box center [914, 170] width 48 height 16
paste input "1.24"
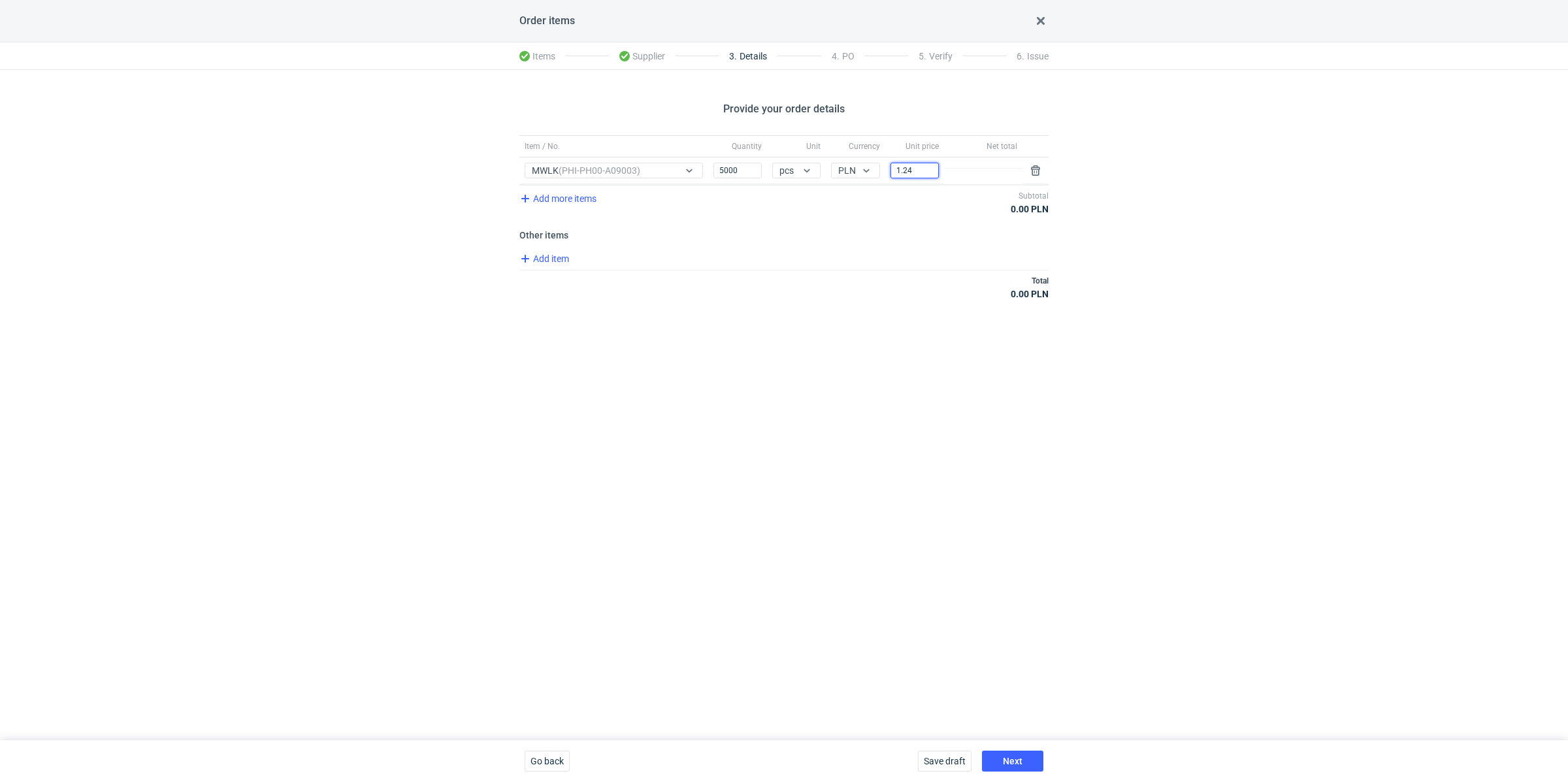
type input "1.24"
click at [846, 337] on div "Provide your order details Item / No. Quantity Unit Currency Unit price Net tot…" at bounding box center [784, 406] width 1568 height 671
click at [558, 254] on span "Add item" at bounding box center [543, 259] width 53 height 16
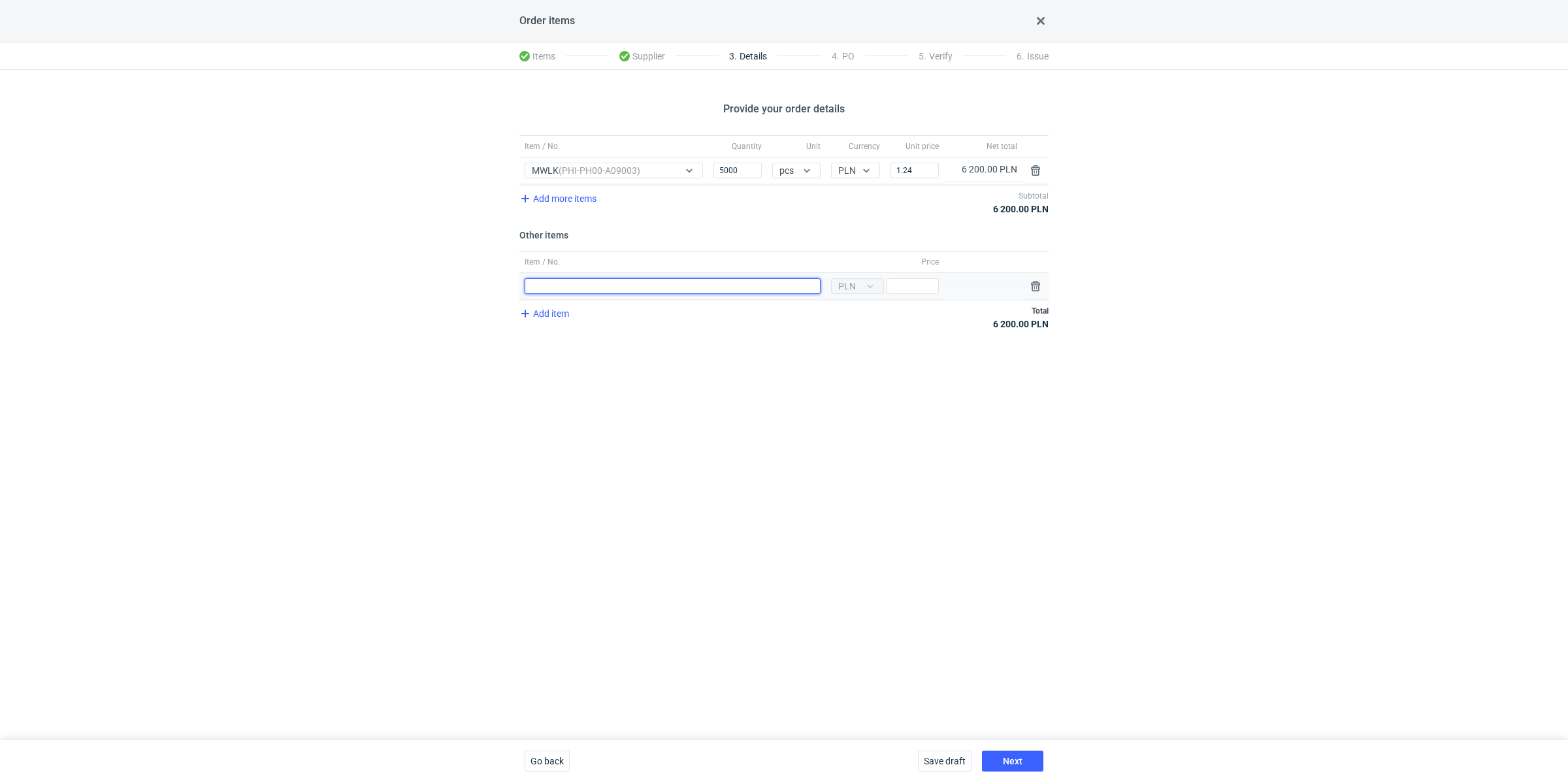
click at [575, 291] on input "Item / No." at bounding box center [672, 286] width 296 height 16
type input "Polimer"
click at [908, 284] on input "Price" at bounding box center [913, 286] width 52 height 16
type input "900"
click at [768, 358] on div "Provide your order details Item / No. Quantity Unit Currency Unit price Net tot…" at bounding box center [784, 406] width 1568 height 671
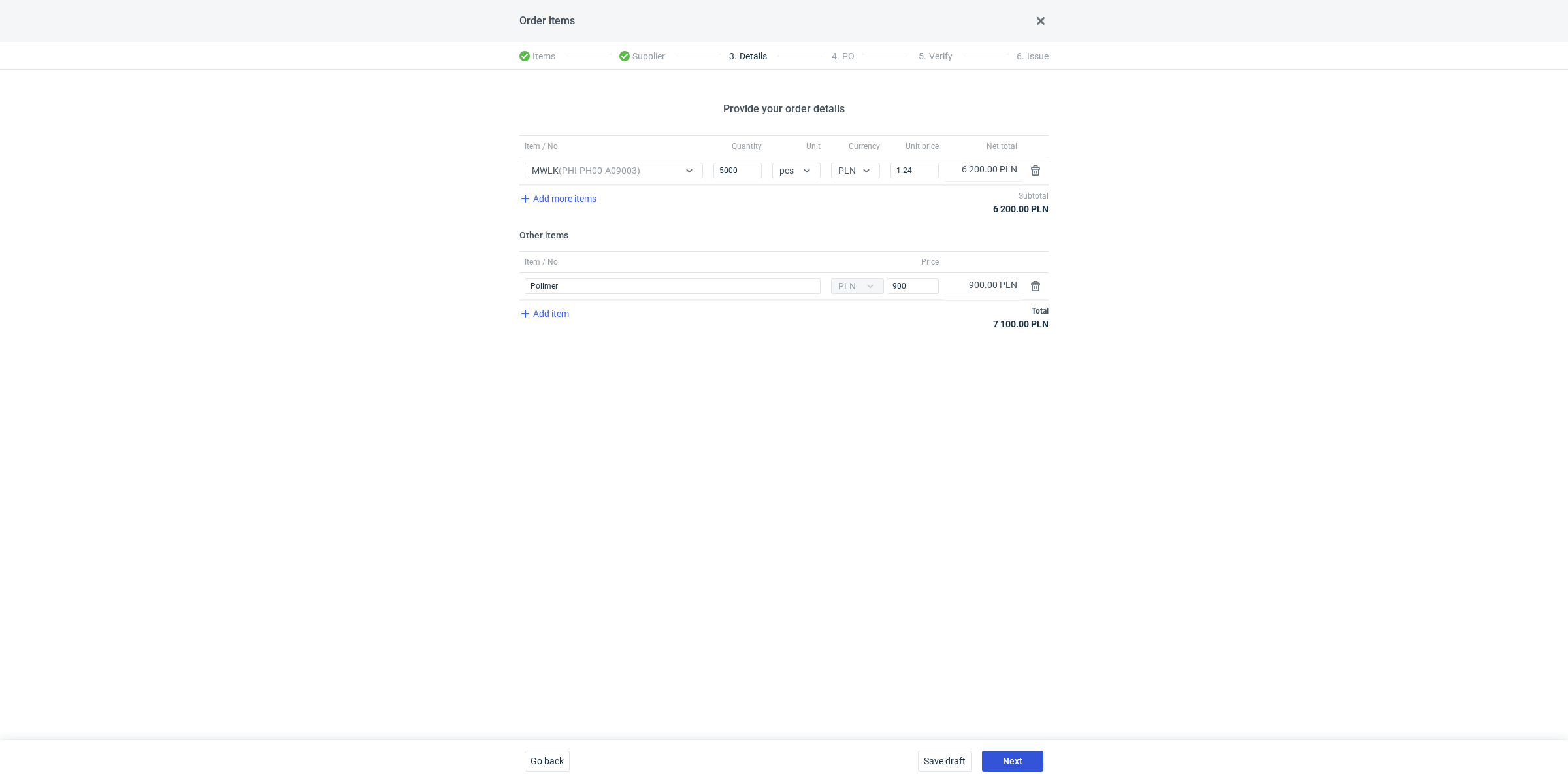
click at [1018, 758] on span "Next" at bounding box center [1012, 761] width 20 height 9
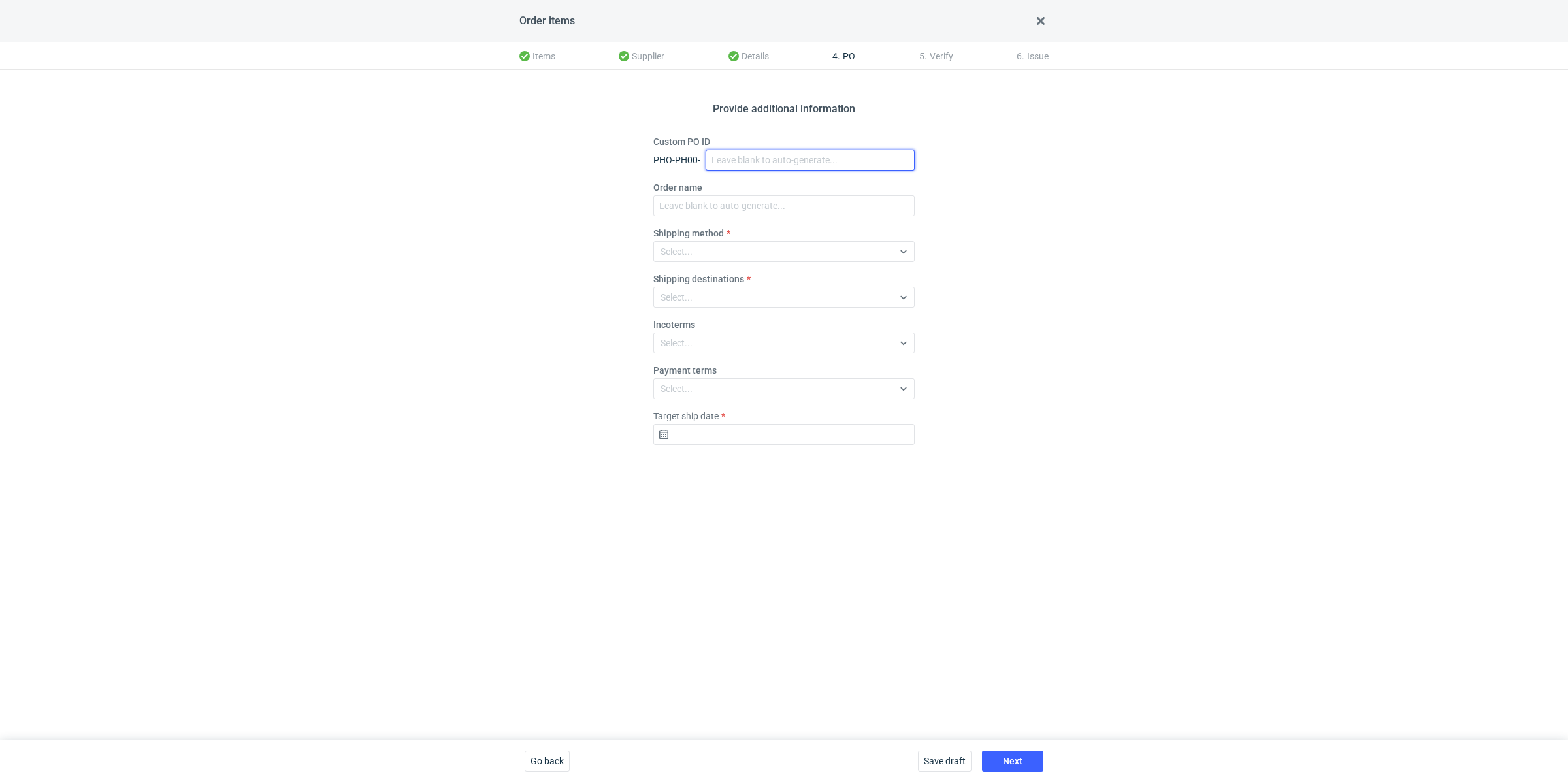
click at [739, 162] on input "Custom PO ID" at bounding box center [810, 160] width 209 height 21
paste input "R087286951"
paste input "MWLK"
drag, startPoint x: 804, startPoint y: 159, endPoint x: 693, endPoint y: 152, distance: 111.2
click at [693, 152] on div "PHO-PH00- R087286951_MWLK" at bounding box center [783, 160] width 261 height 21
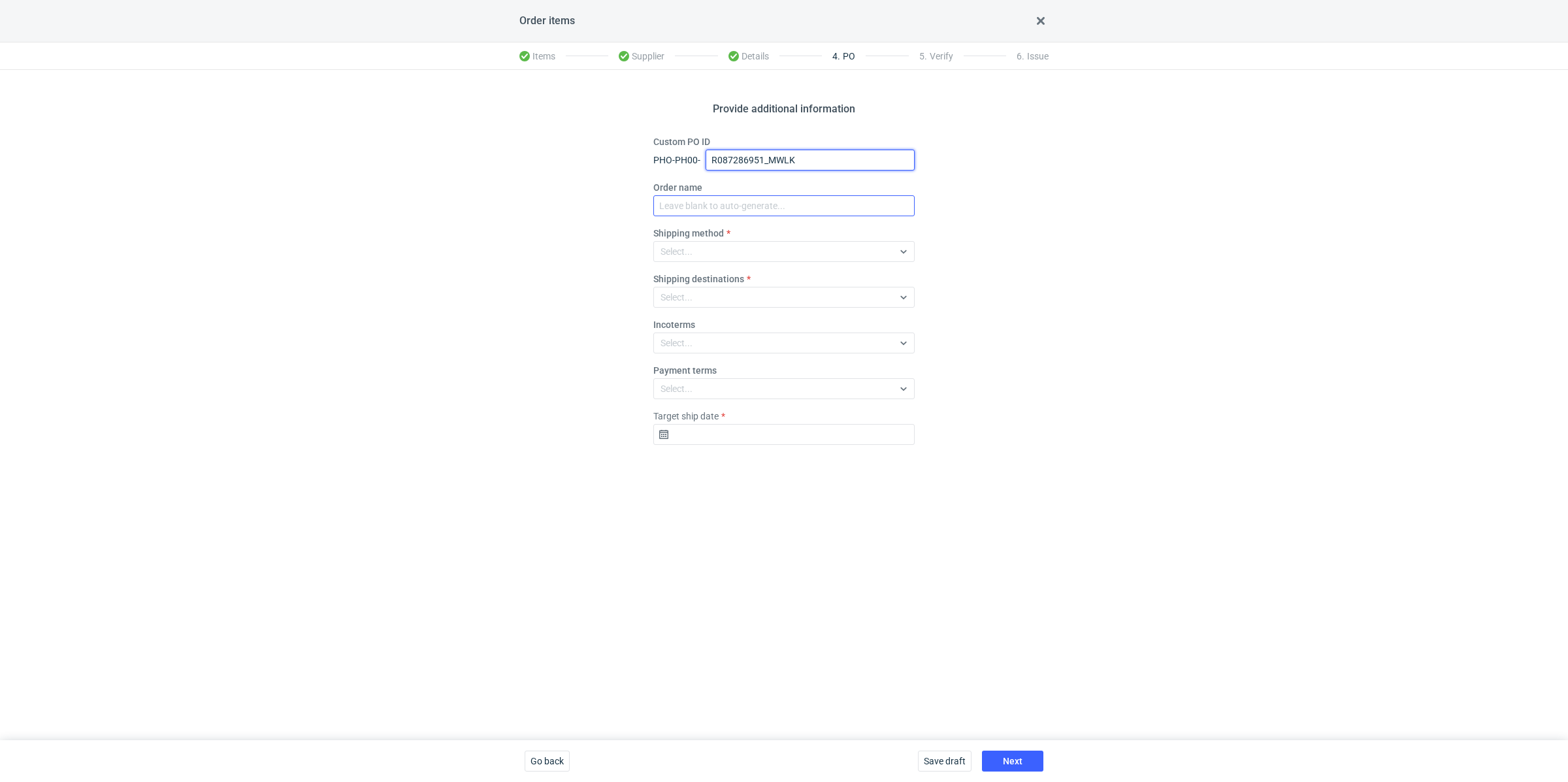
type input "R087286951_MWLK"
click at [696, 205] on input "Order name" at bounding box center [783, 206] width 261 height 21
paste input "R087286951_MWLK"
type input "R087286951_MWLK"
click at [686, 249] on div "Select..." at bounding box center [676, 252] width 32 height 13
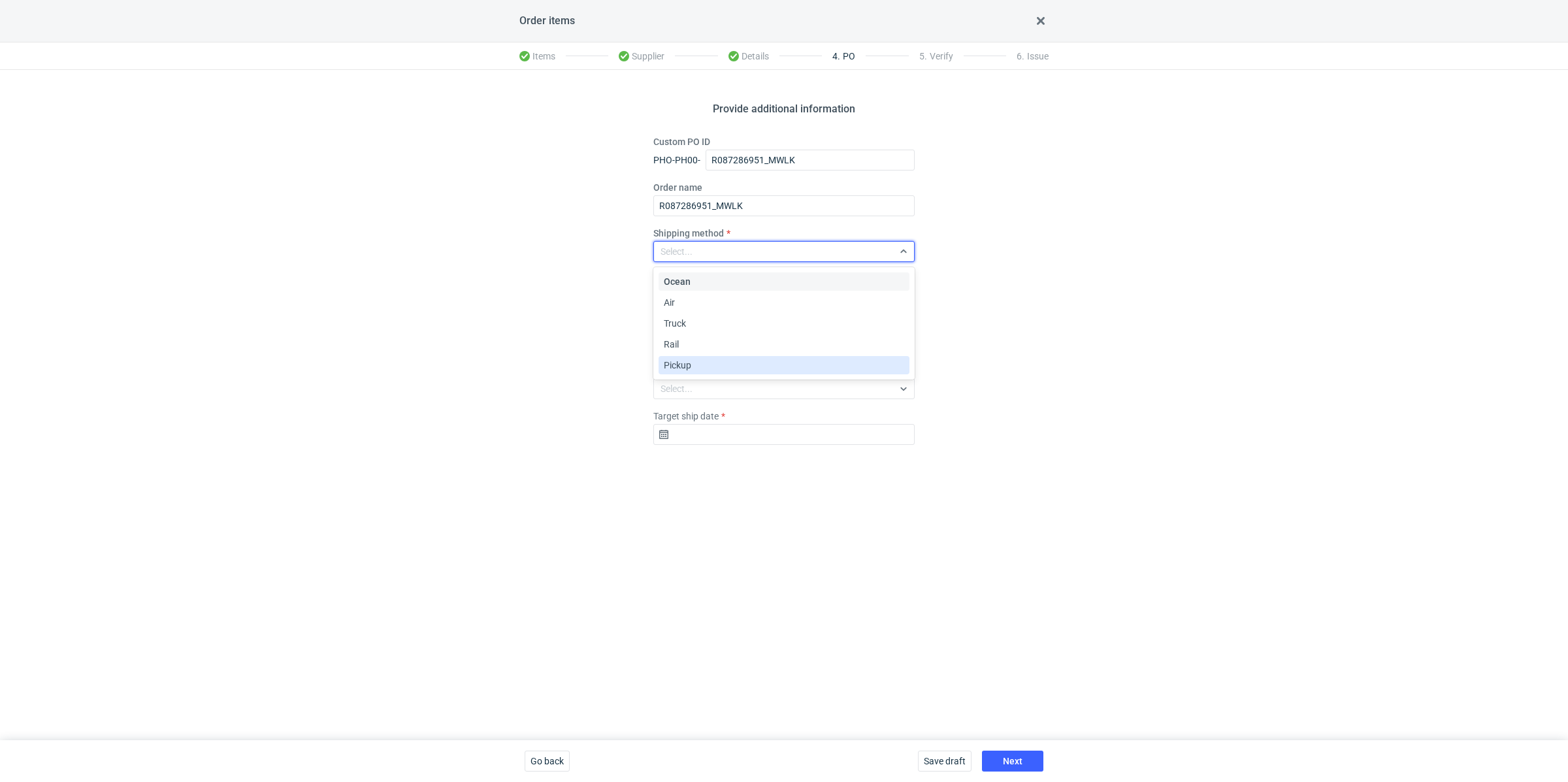
click at [700, 369] on div "Pickup" at bounding box center [784, 365] width 241 height 13
click at [707, 436] on input "Target ship date" at bounding box center [783, 435] width 261 height 21
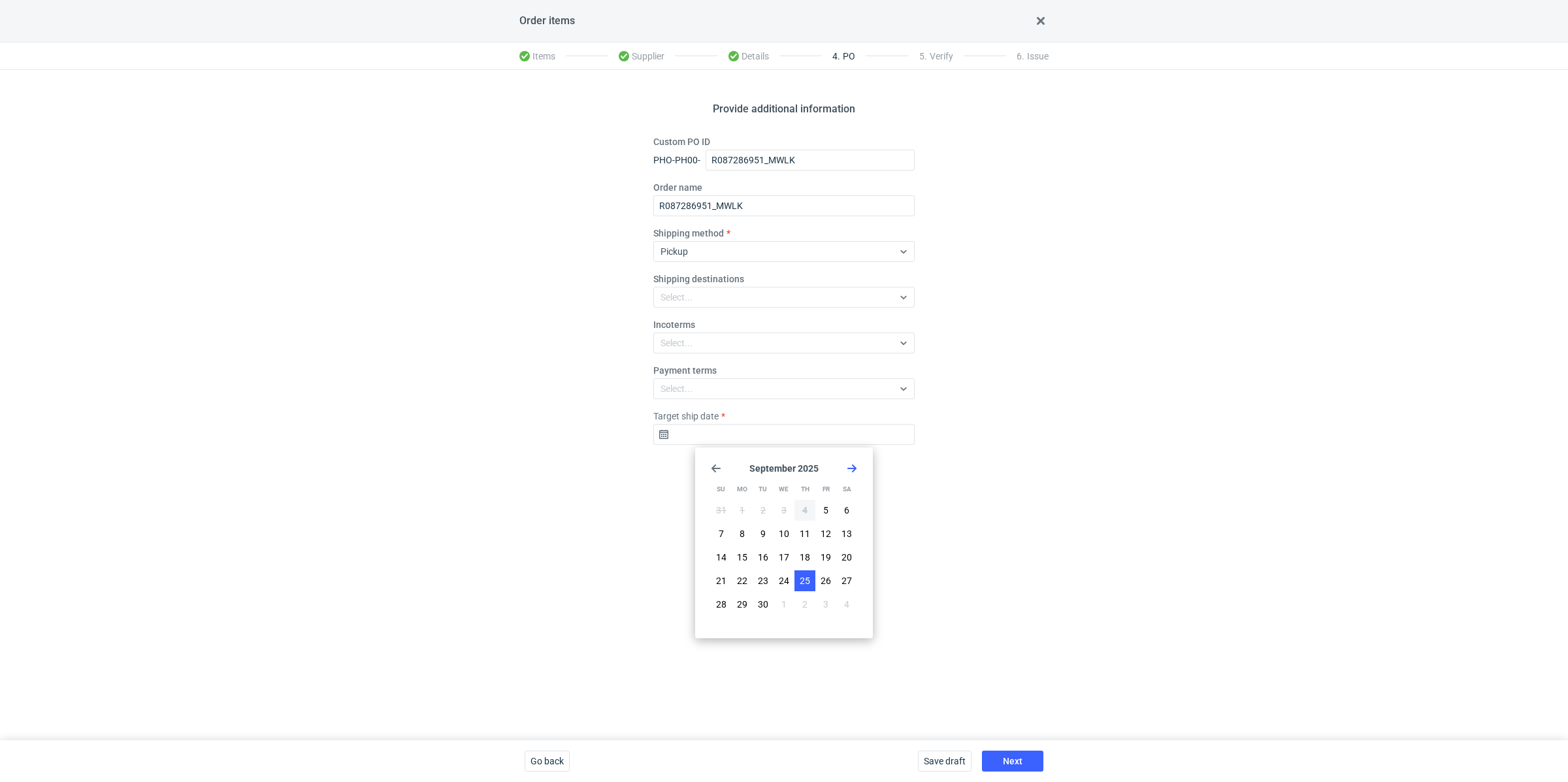
click at [800, 575] on span "25" at bounding box center [805, 581] width 10 height 13
type input "[DATE]"
click at [1010, 758] on span "Next" at bounding box center [1012, 761] width 20 height 9
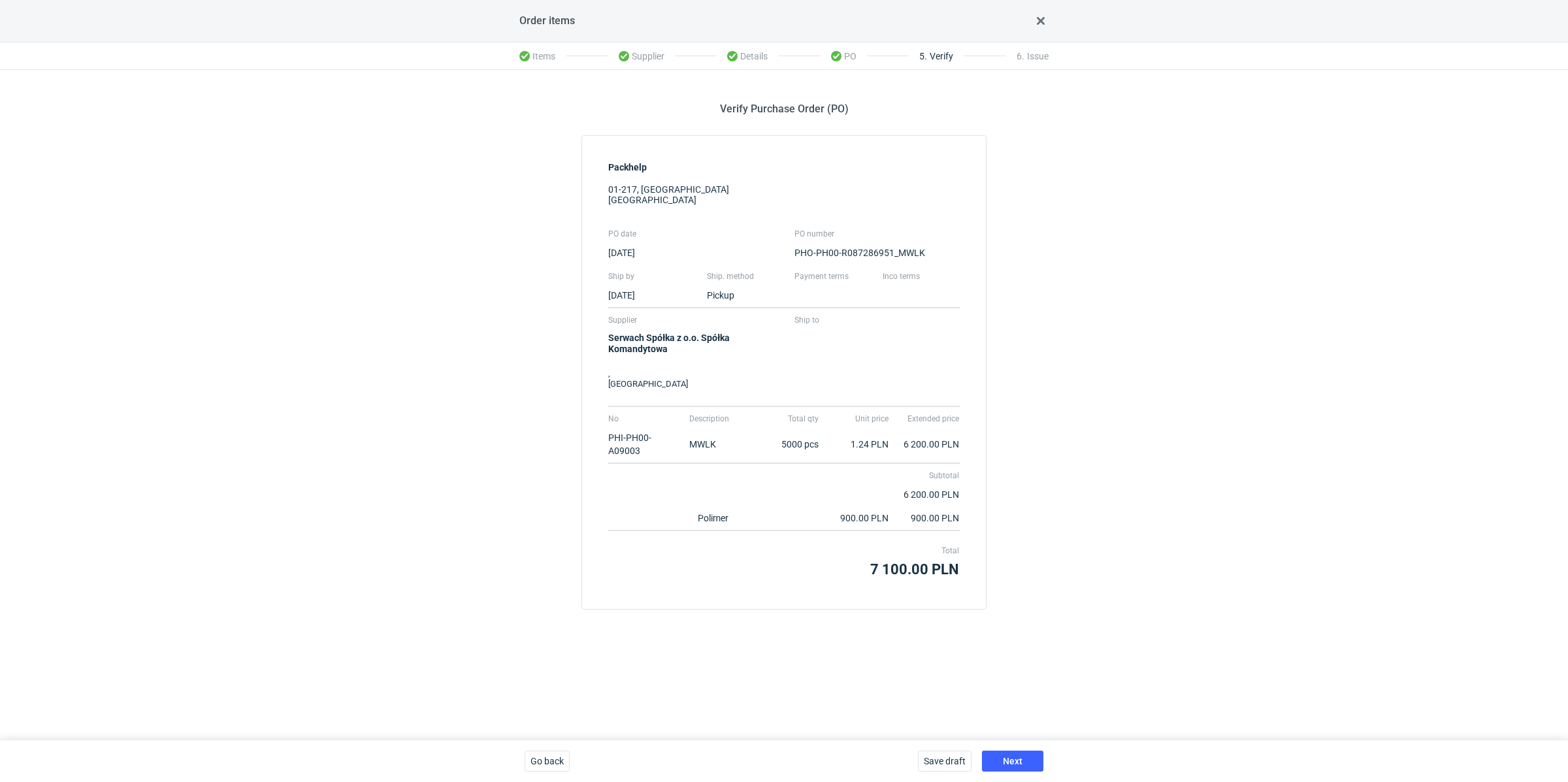
click at [997, 748] on div "Save draft Next" at bounding box center [980, 761] width 136 height 42
click at [1001, 755] on button "Next" at bounding box center [1013, 761] width 62 height 21
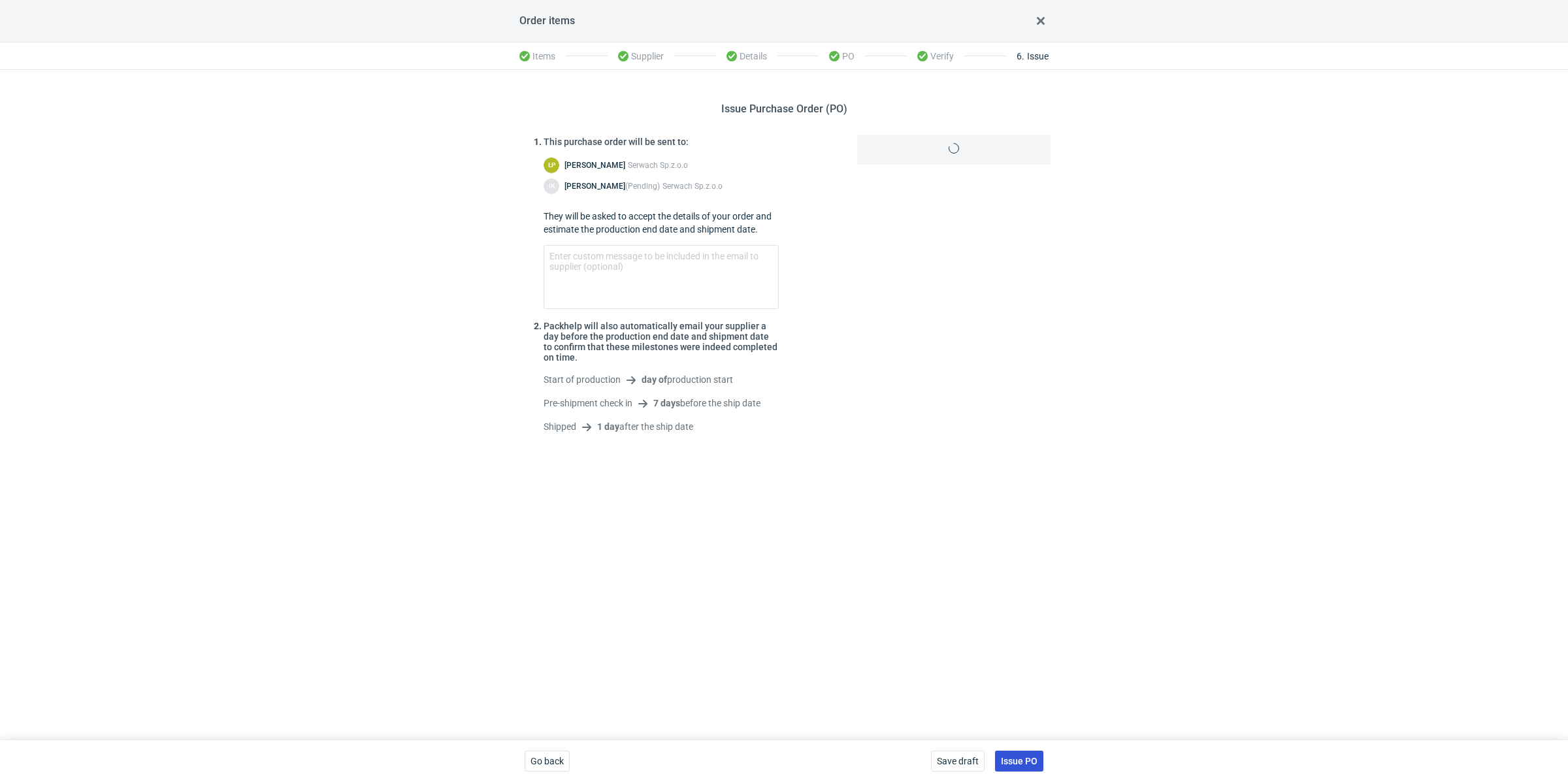
click at [1022, 755] on button "Issue PO" at bounding box center [1018, 761] width 48 height 21
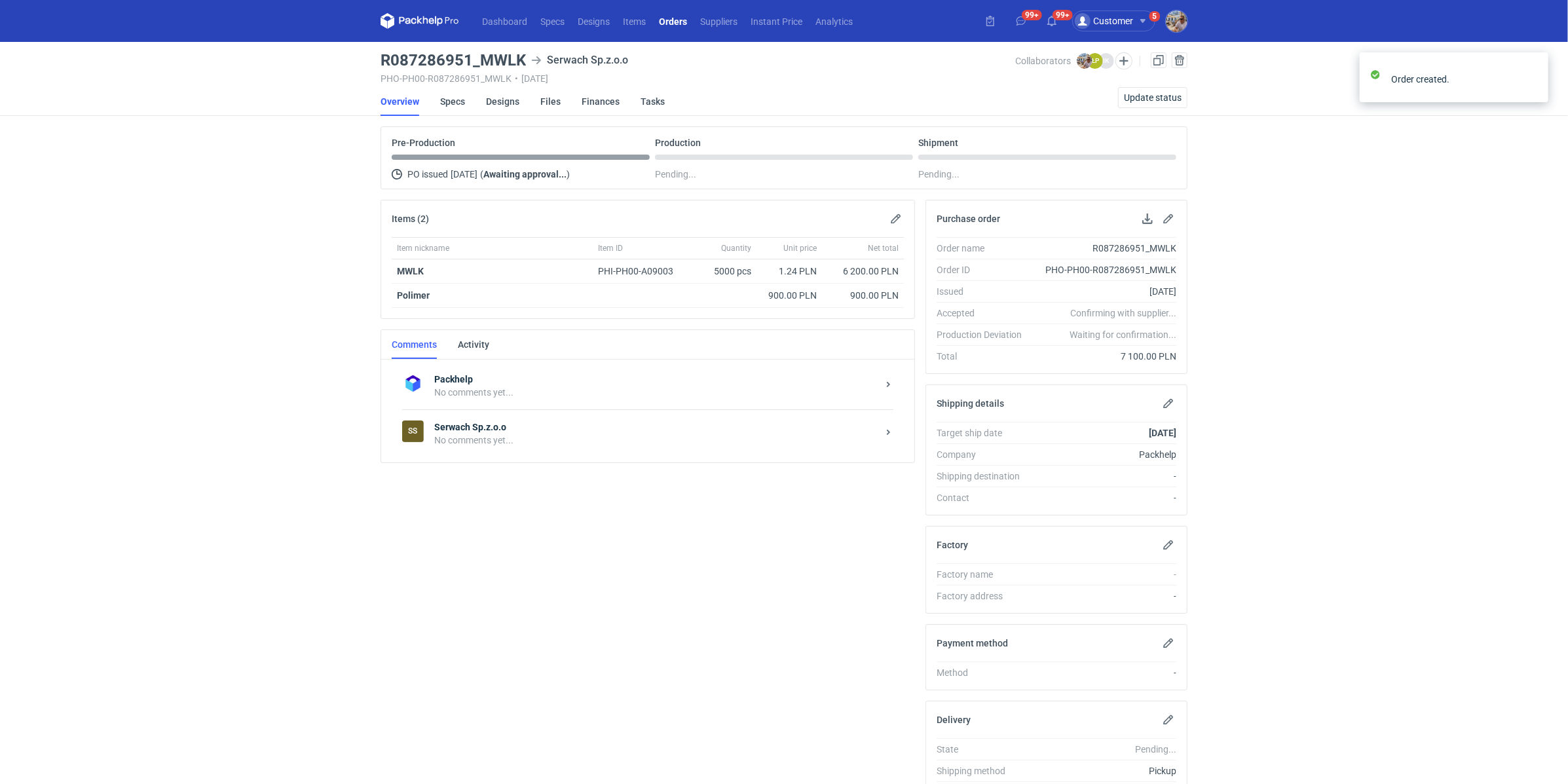
click at [490, 427] on strong "Serwach Sp.z.o.o" at bounding box center [656, 427] width 444 height 13
click at [553, 578] on div "Send" at bounding box center [661, 586] width 484 height 21
click at [564, 569] on textarea "Comment message" at bounding box center [661, 558] width 484 height 36
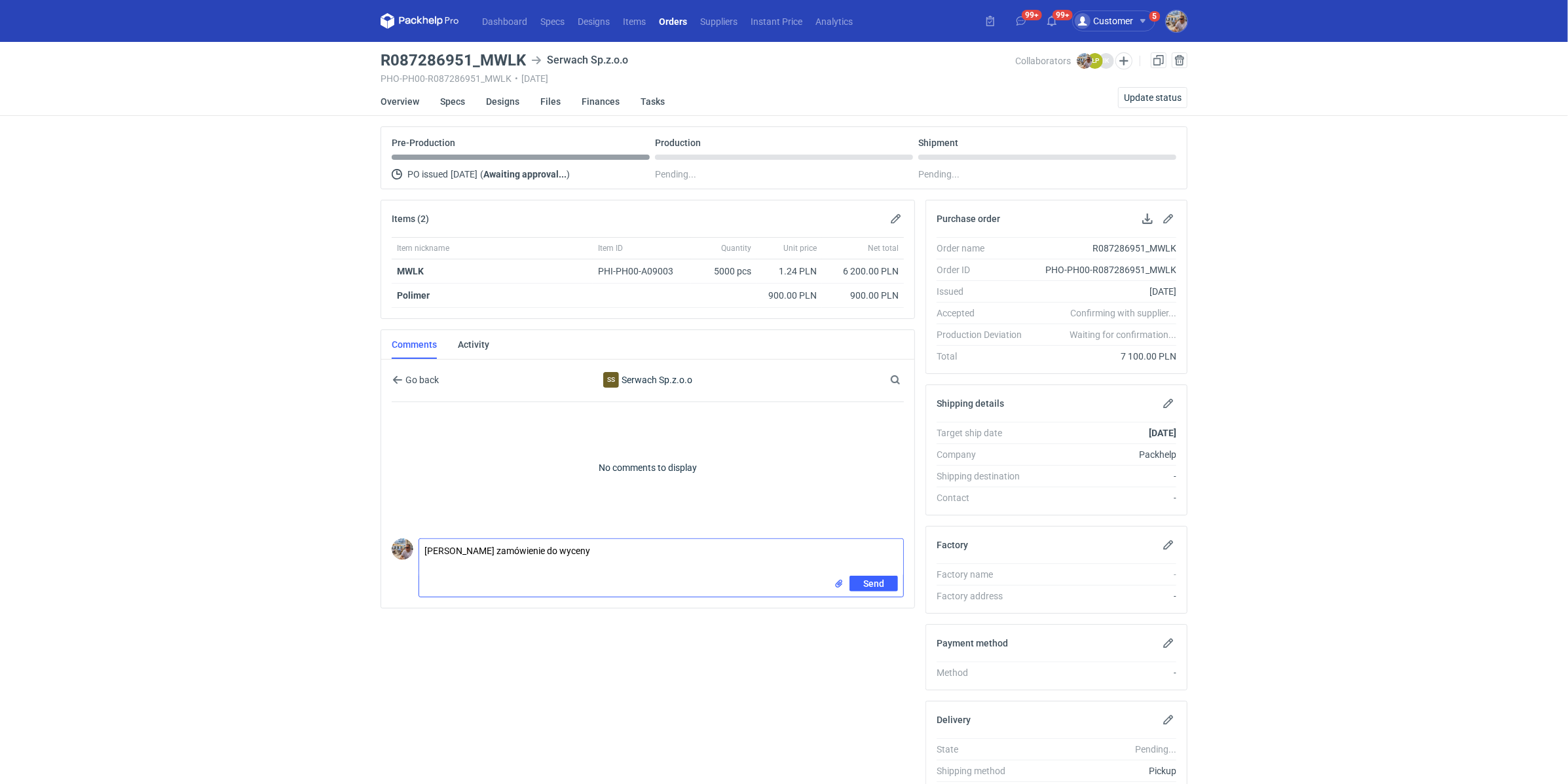
paste textarea "CBCR-1"
type textarea "[PERSON_NAME] zamówienie do wyceny CBCR-1. Zmiana logo na froncie w designie"
